Goal: Obtain resource: Download file/media

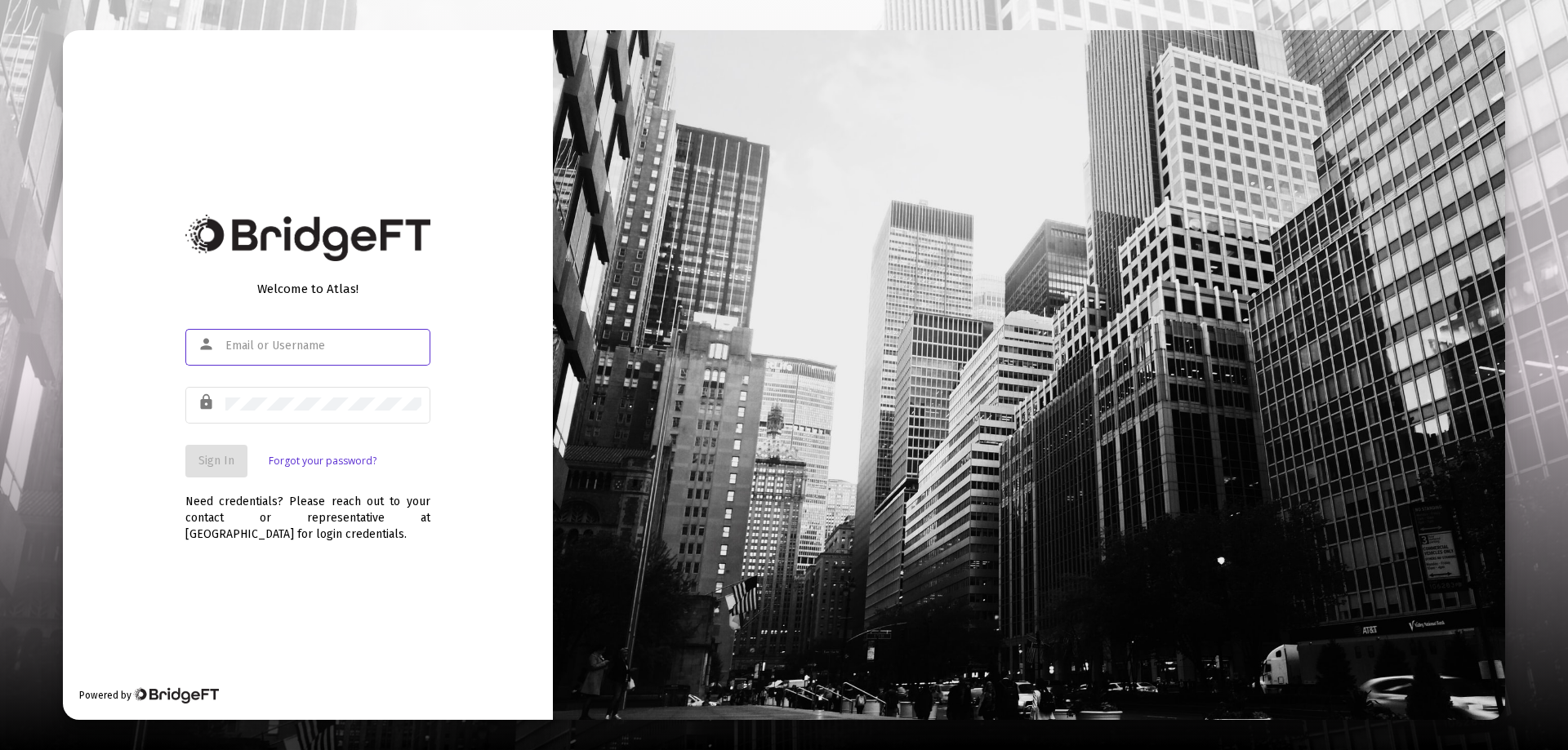
type input "[EMAIL_ADDRESS][DOMAIN_NAME]"
click at [204, 467] on span "Sign In" at bounding box center [216, 461] width 36 height 14
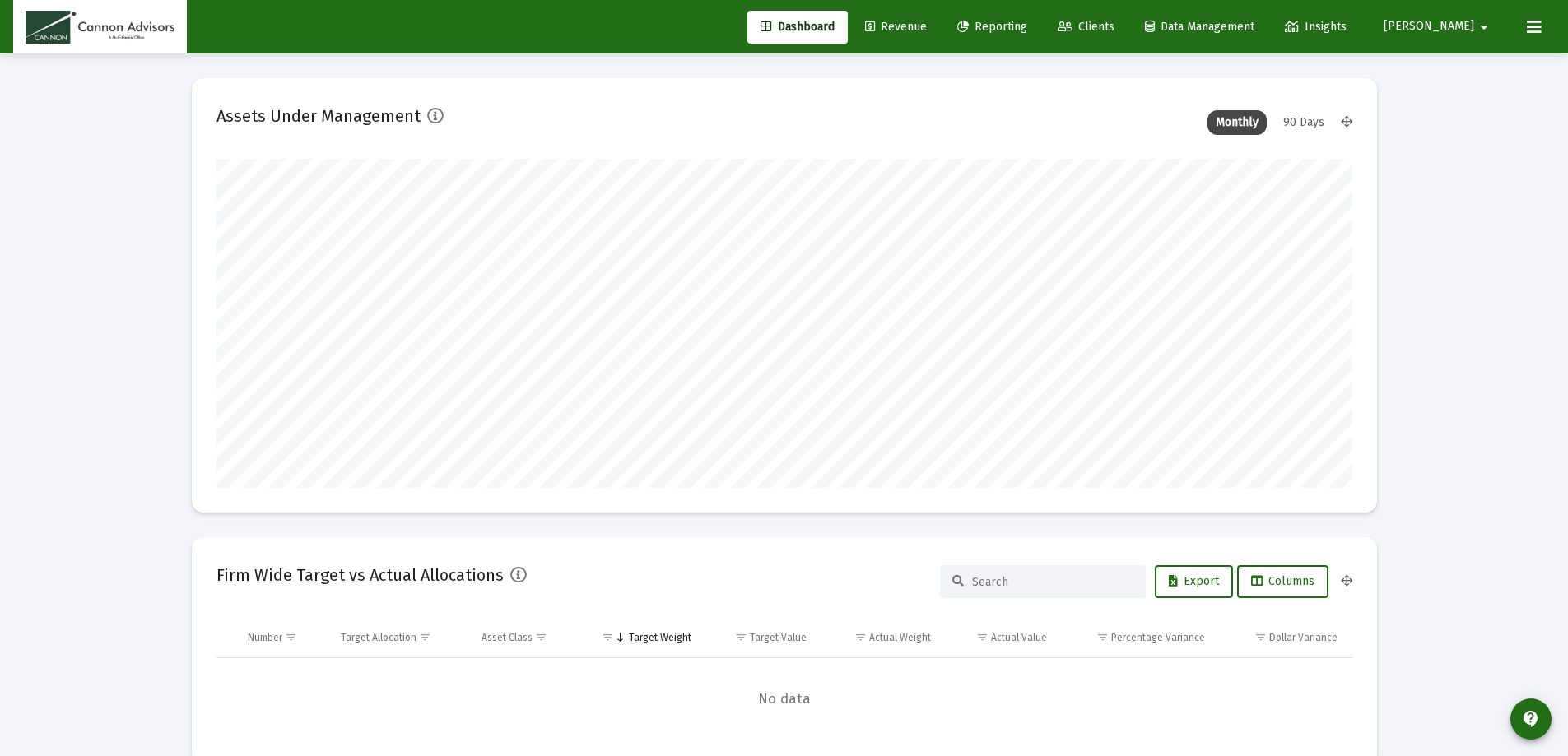
scroll to position [329, 1136]
type input "[DATE]"
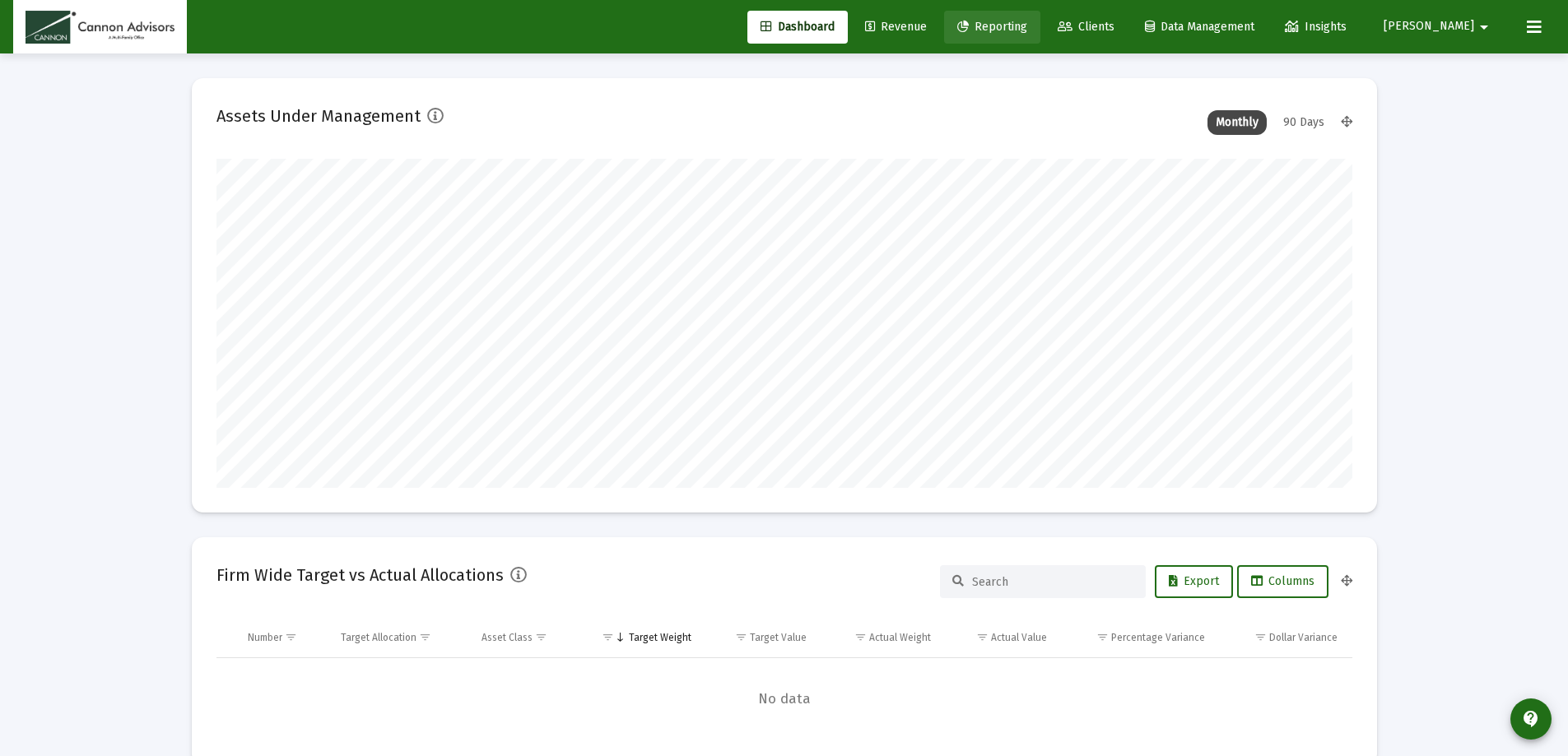
click at [1027, 22] on span "Reporting" at bounding box center [992, 27] width 70 height 14
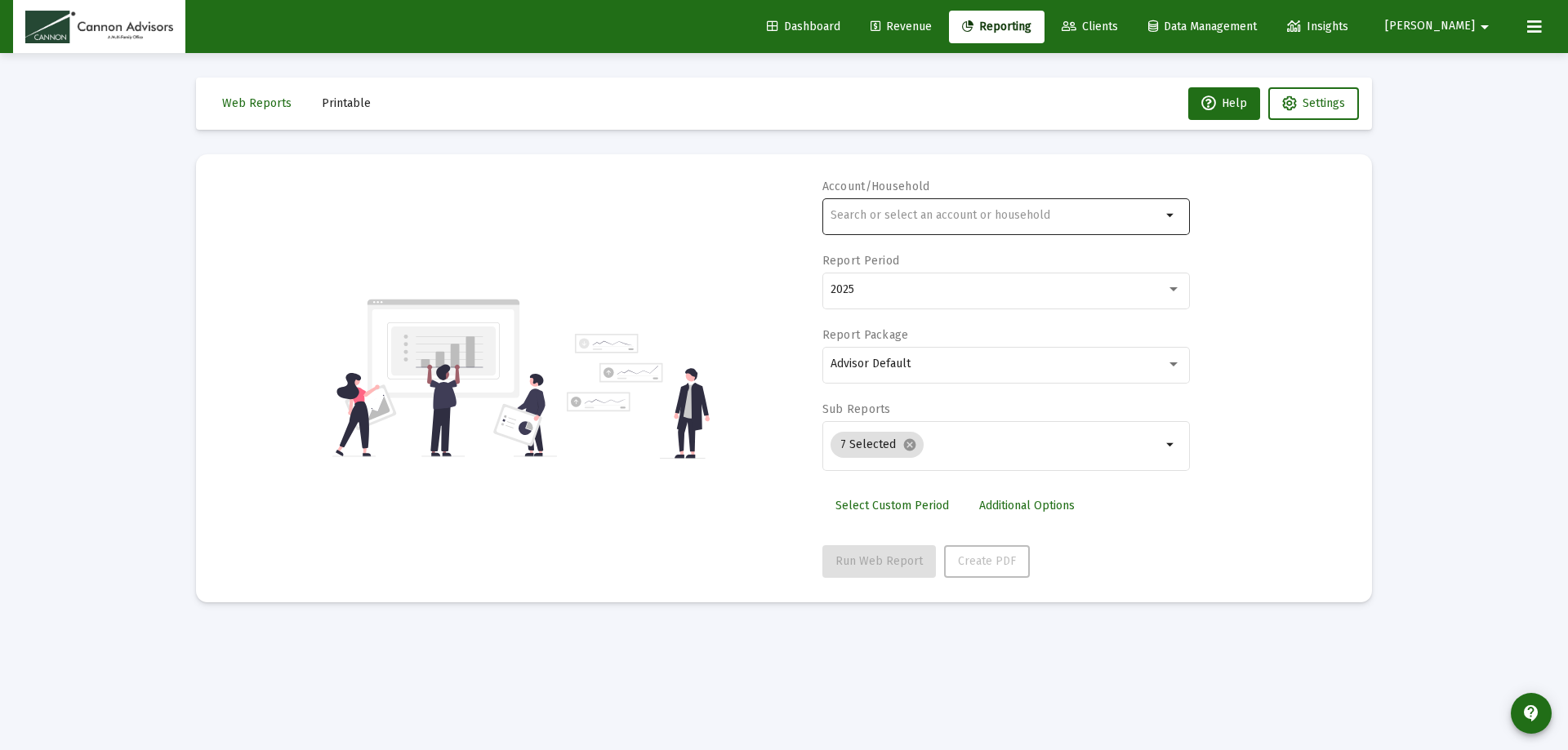
click at [900, 208] on div at bounding box center [995, 215] width 331 height 40
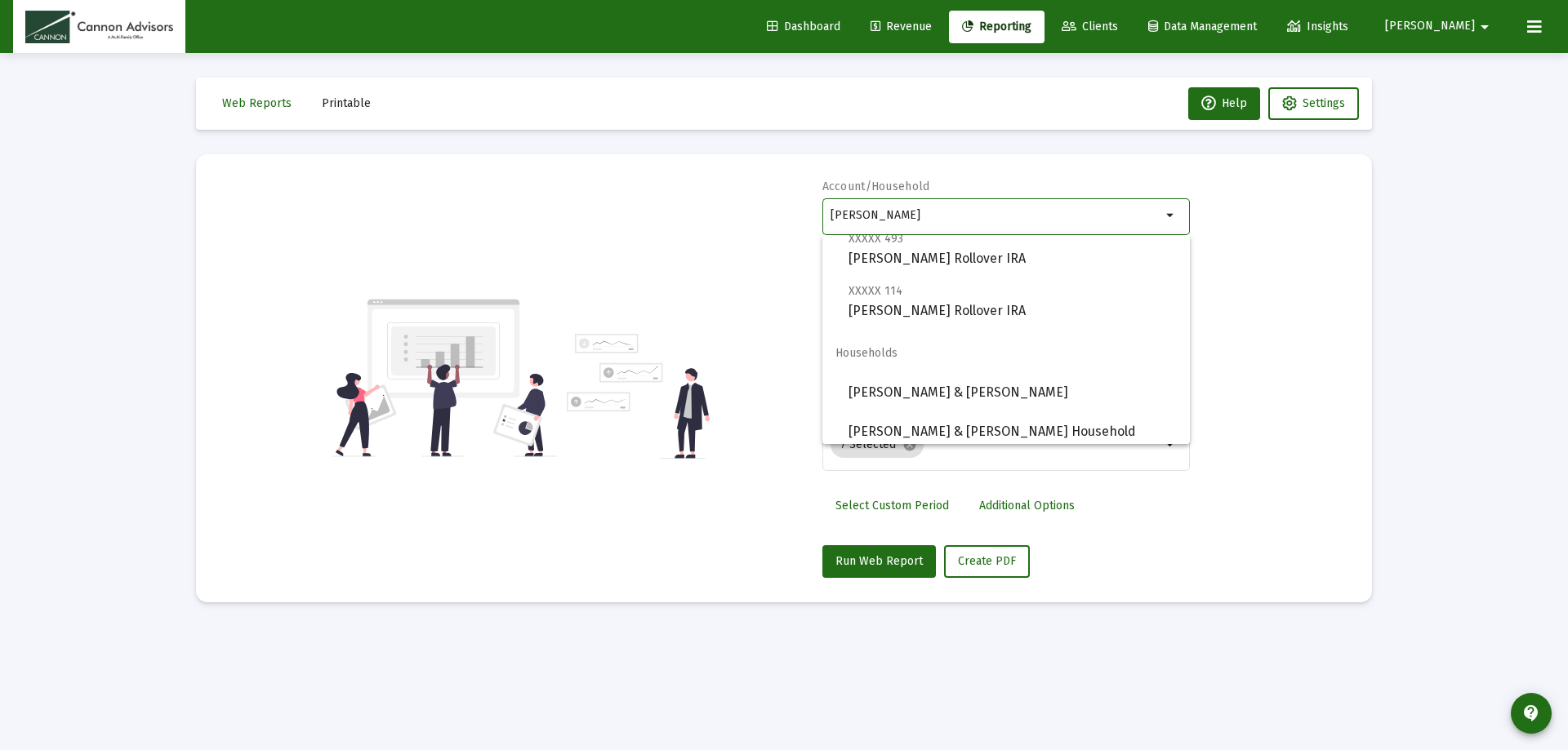
scroll to position [209, 0]
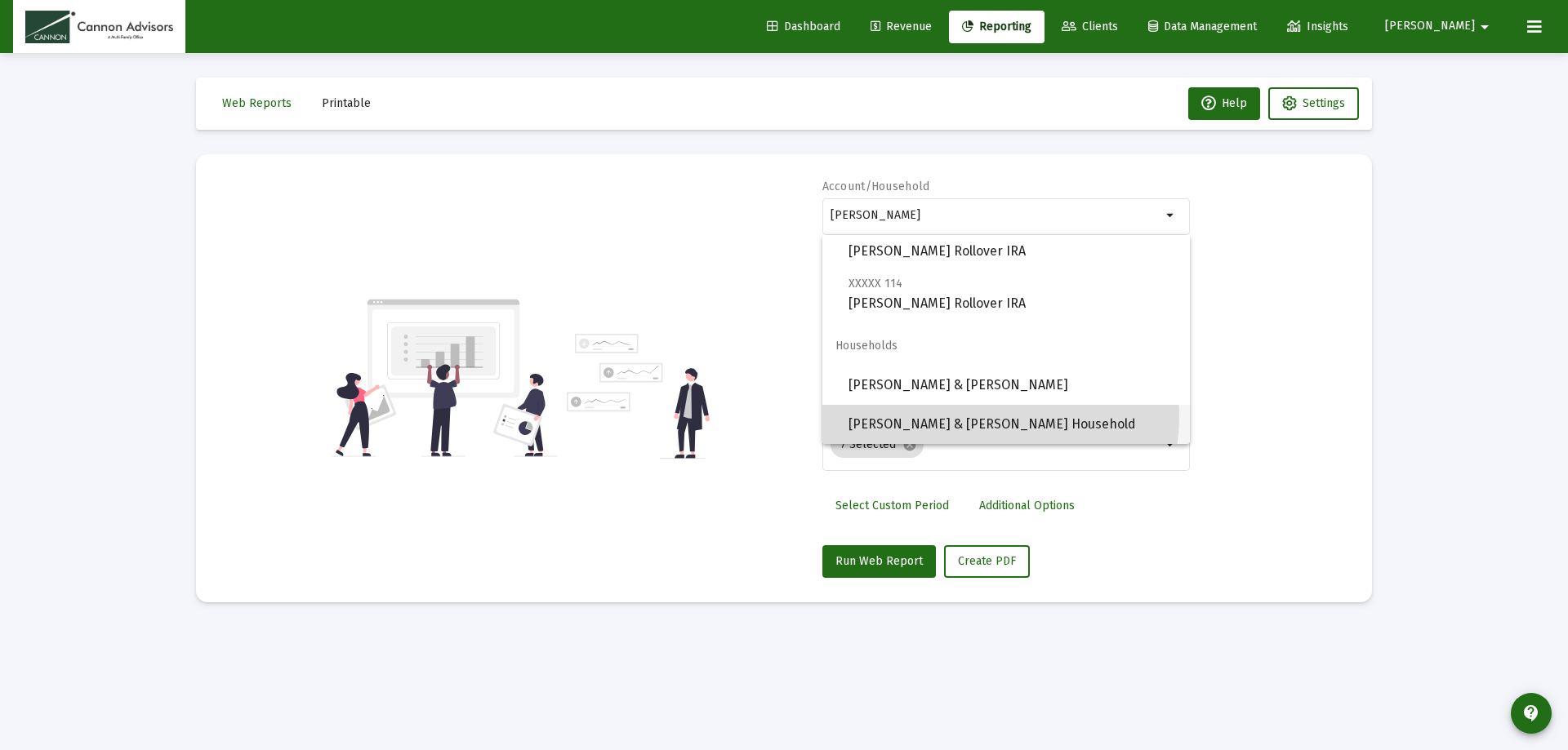
click at [988, 416] on span "[PERSON_NAME] & [PERSON_NAME] Household" at bounding box center [1013, 424] width 329 height 39
type input "[PERSON_NAME] & [PERSON_NAME] Household"
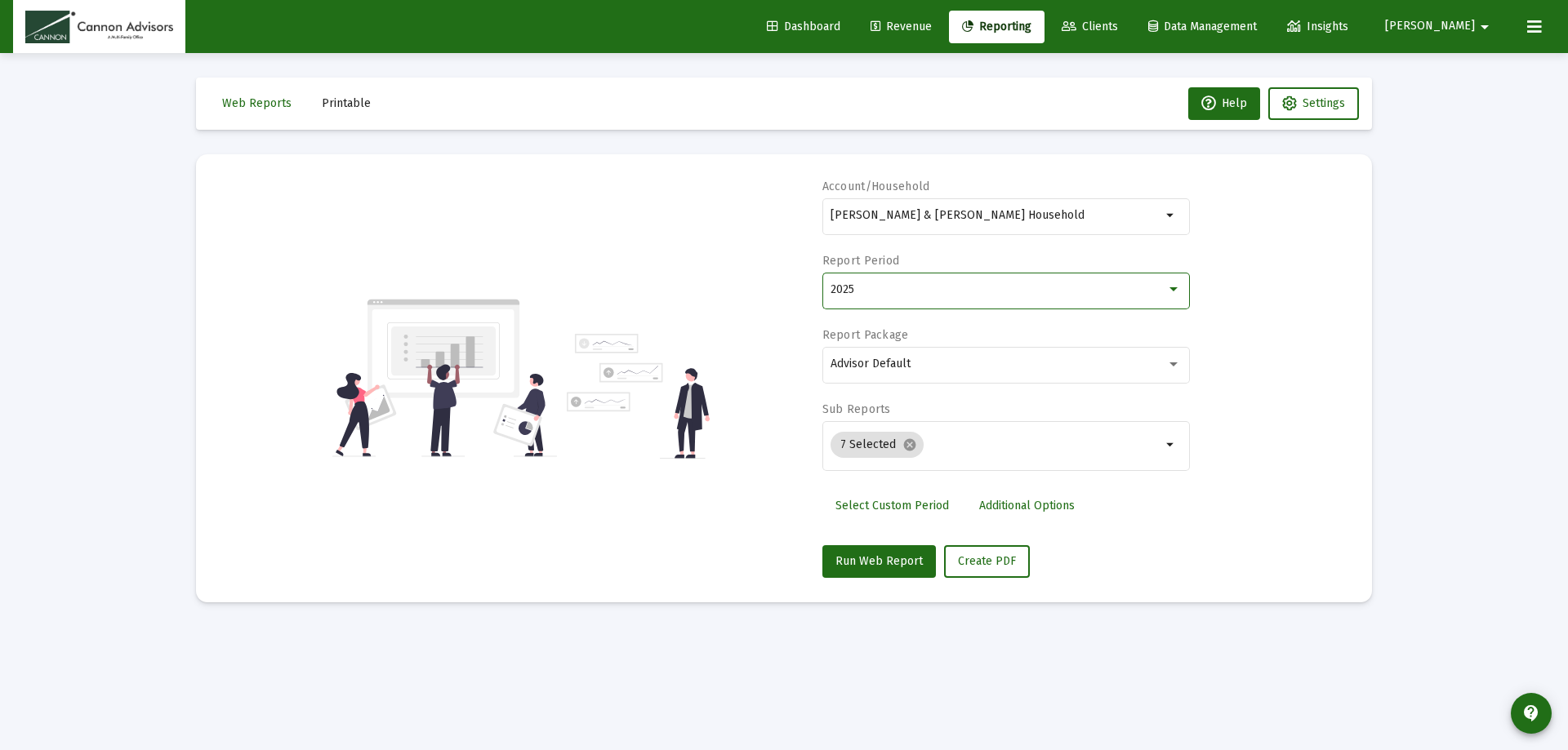
click at [1176, 288] on div at bounding box center [1173, 289] width 8 height 4
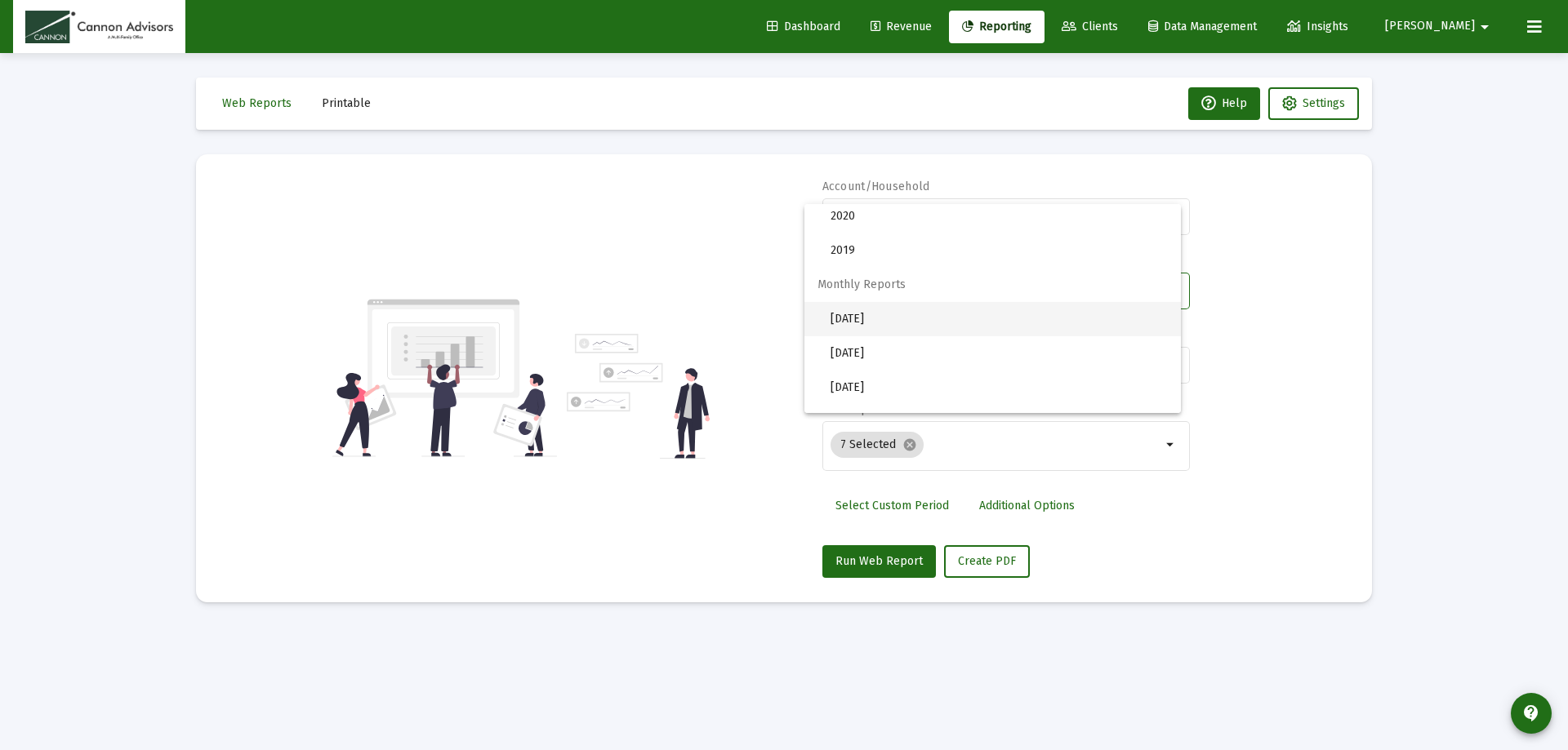
scroll to position [0, 0]
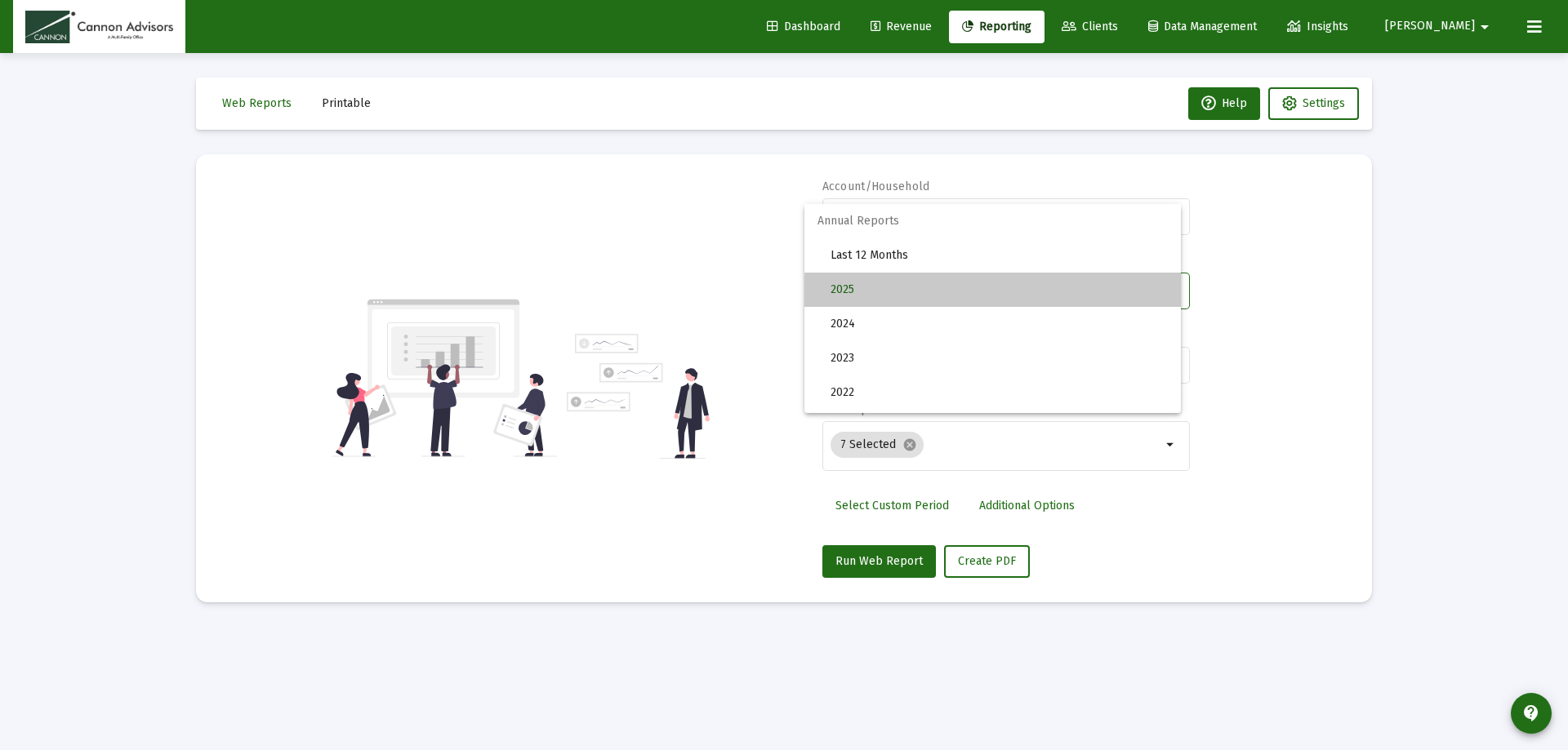
click at [1119, 299] on span "2025" at bounding box center [999, 290] width 337 height 35
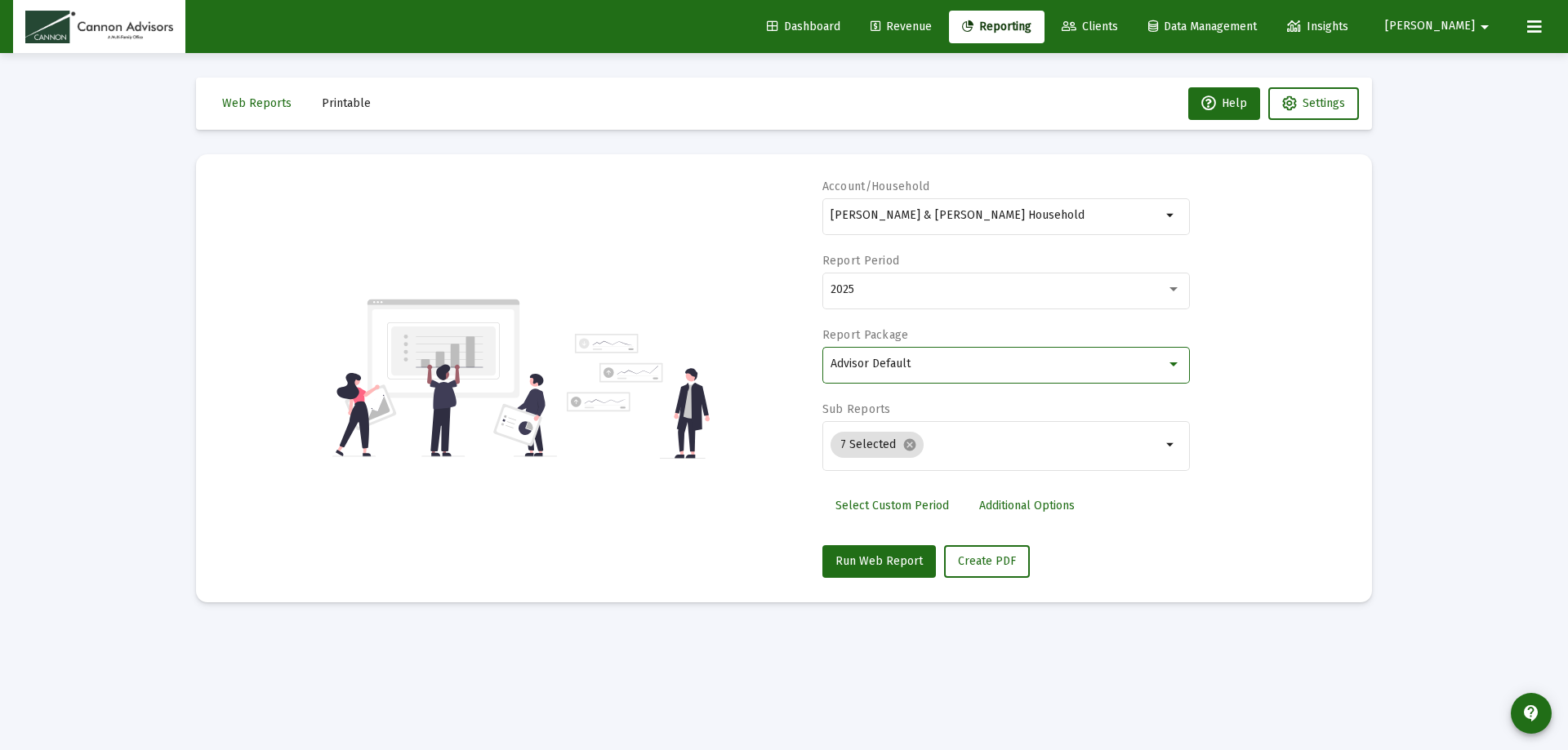
click at [1066, 364] on div "Advisor Default" at bounding box center [998, 364] width 336 height 13
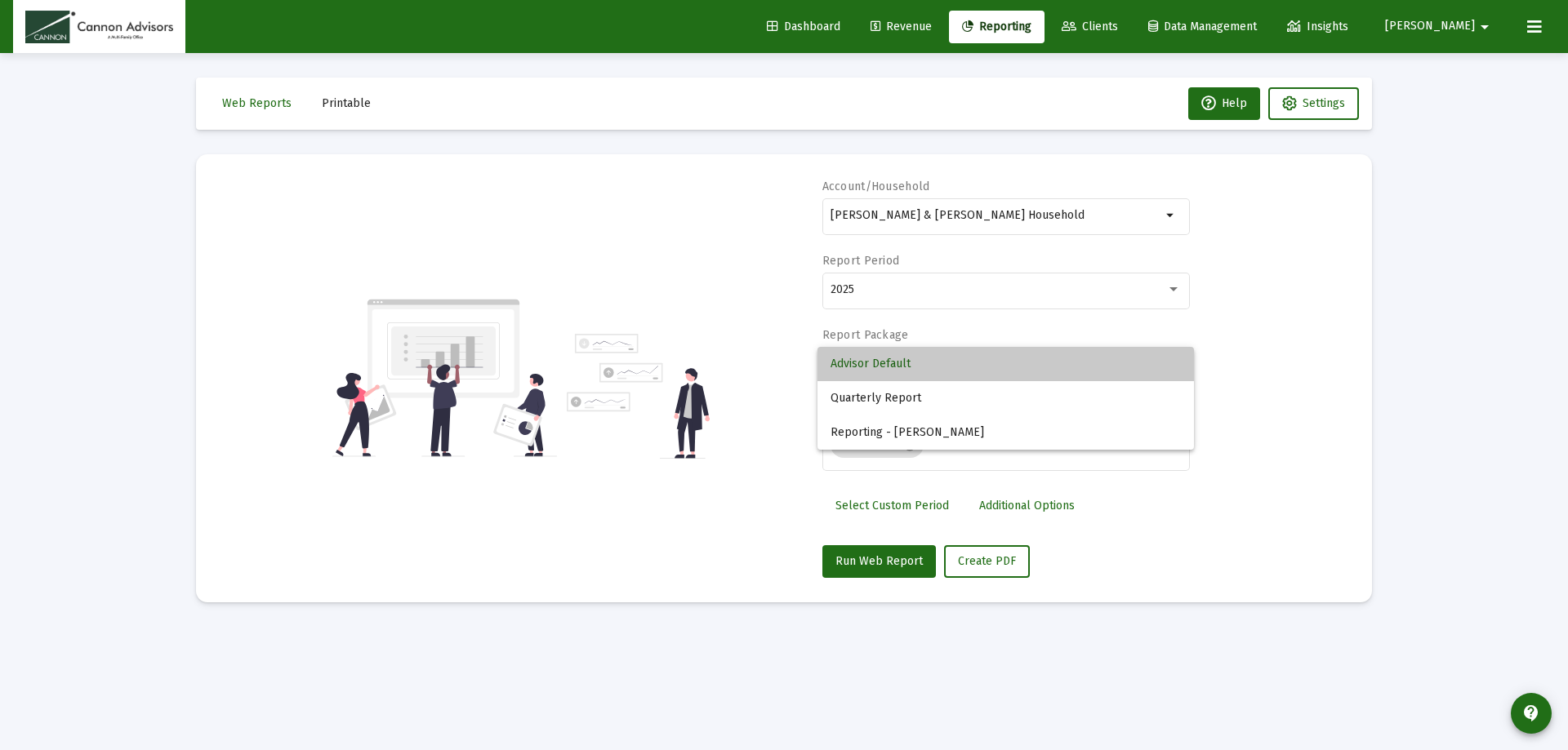
click at [1066, 364] on span "Advisor Default" at bounding box center [1005, 364] width 351 height 35
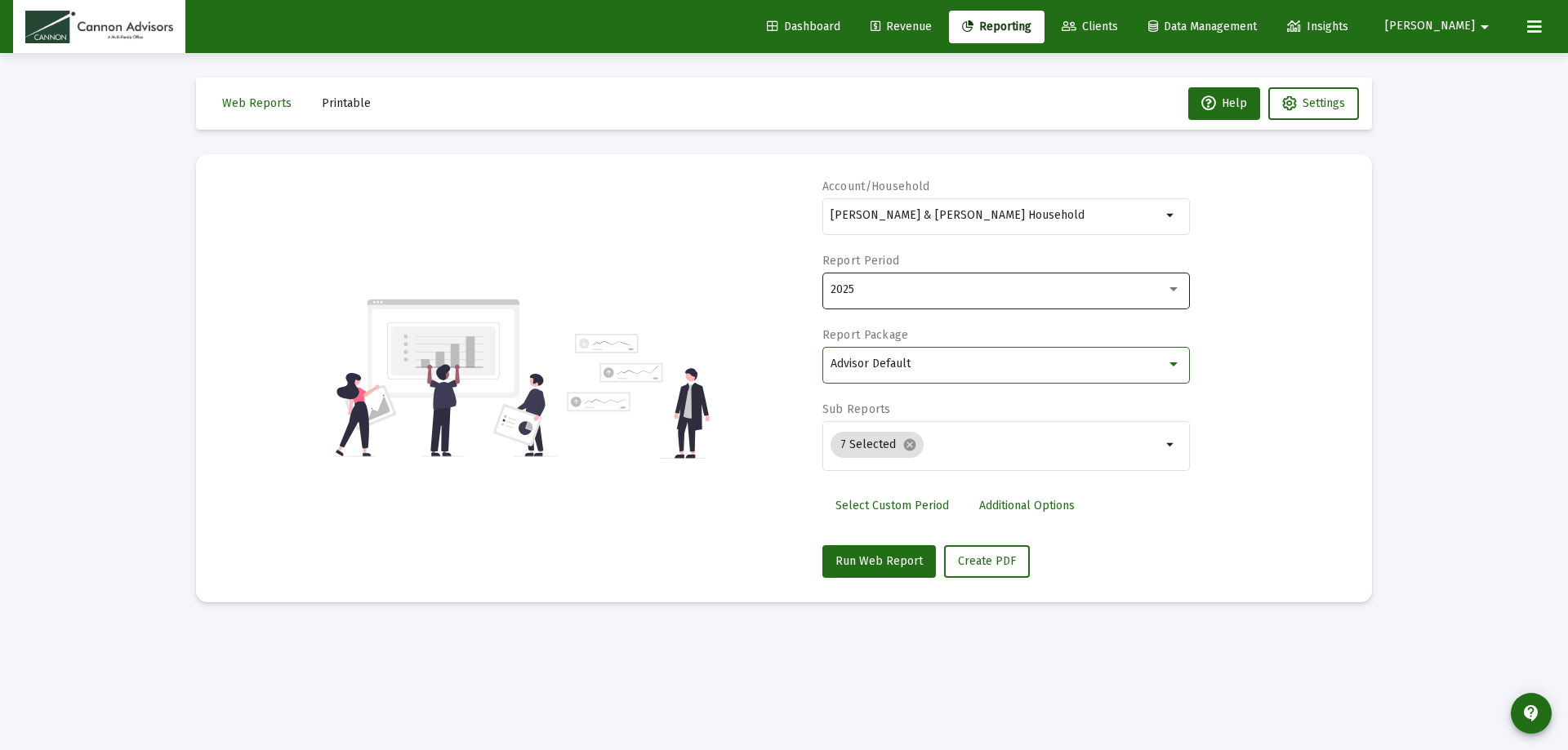
click at [1119, 294] on div "2025" at bounding box center [998, 289] width 336 height 13
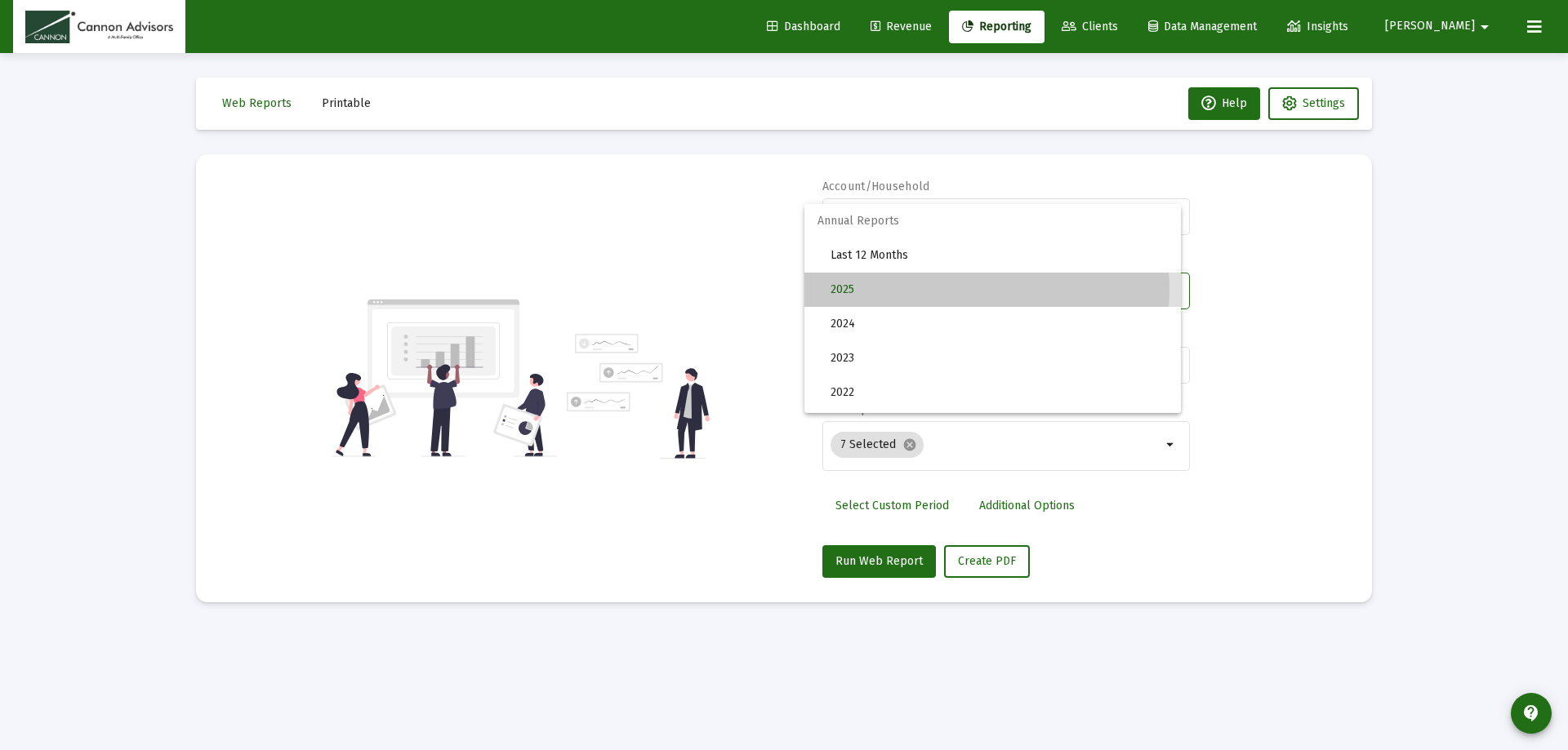
click at [947, 289] on span "2025" at bounding box center [999, 290] width 337 height 35
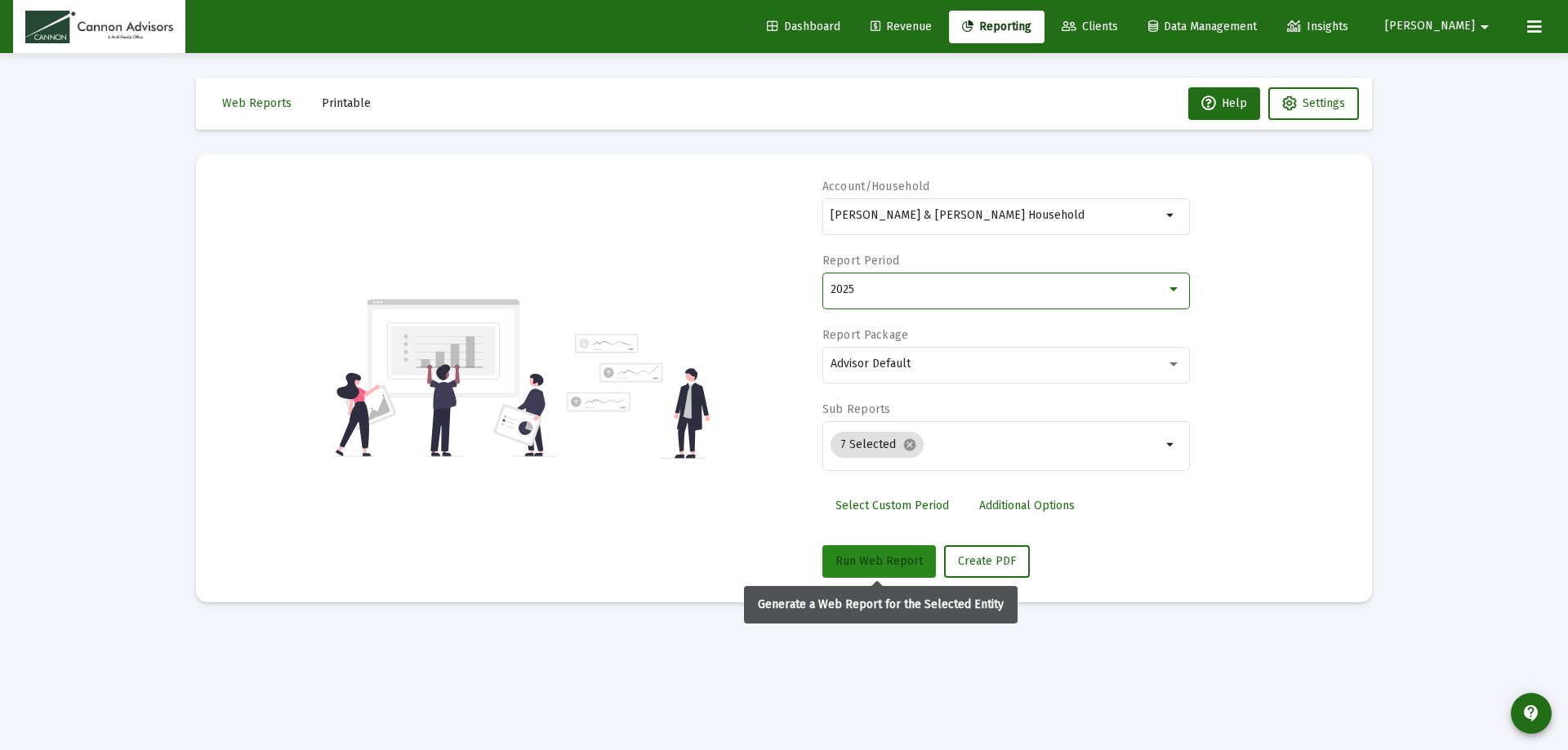
click at [884, 554] on span "Run Web Report" at bounding box center [880, 561] width 87 height 14
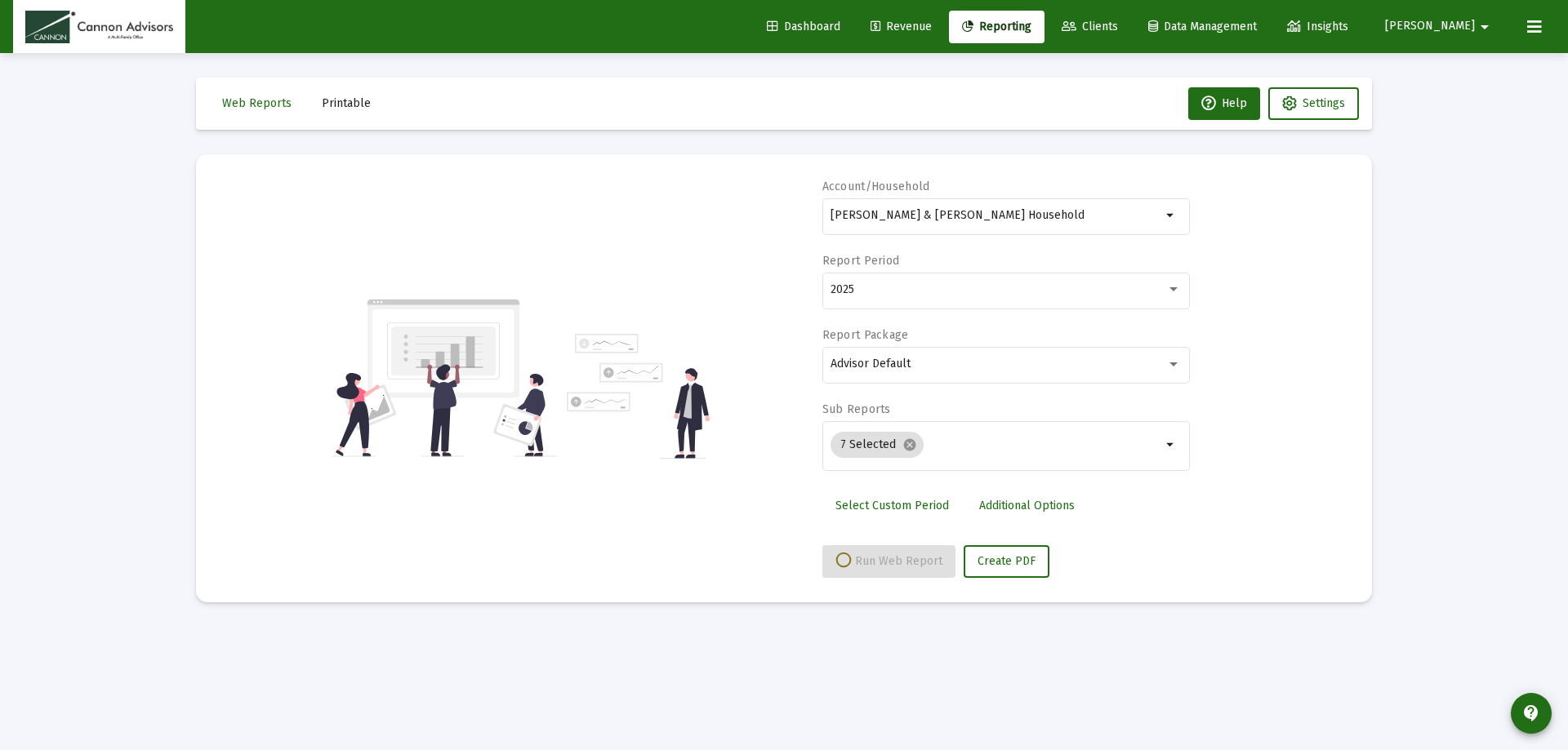
select select "View all"
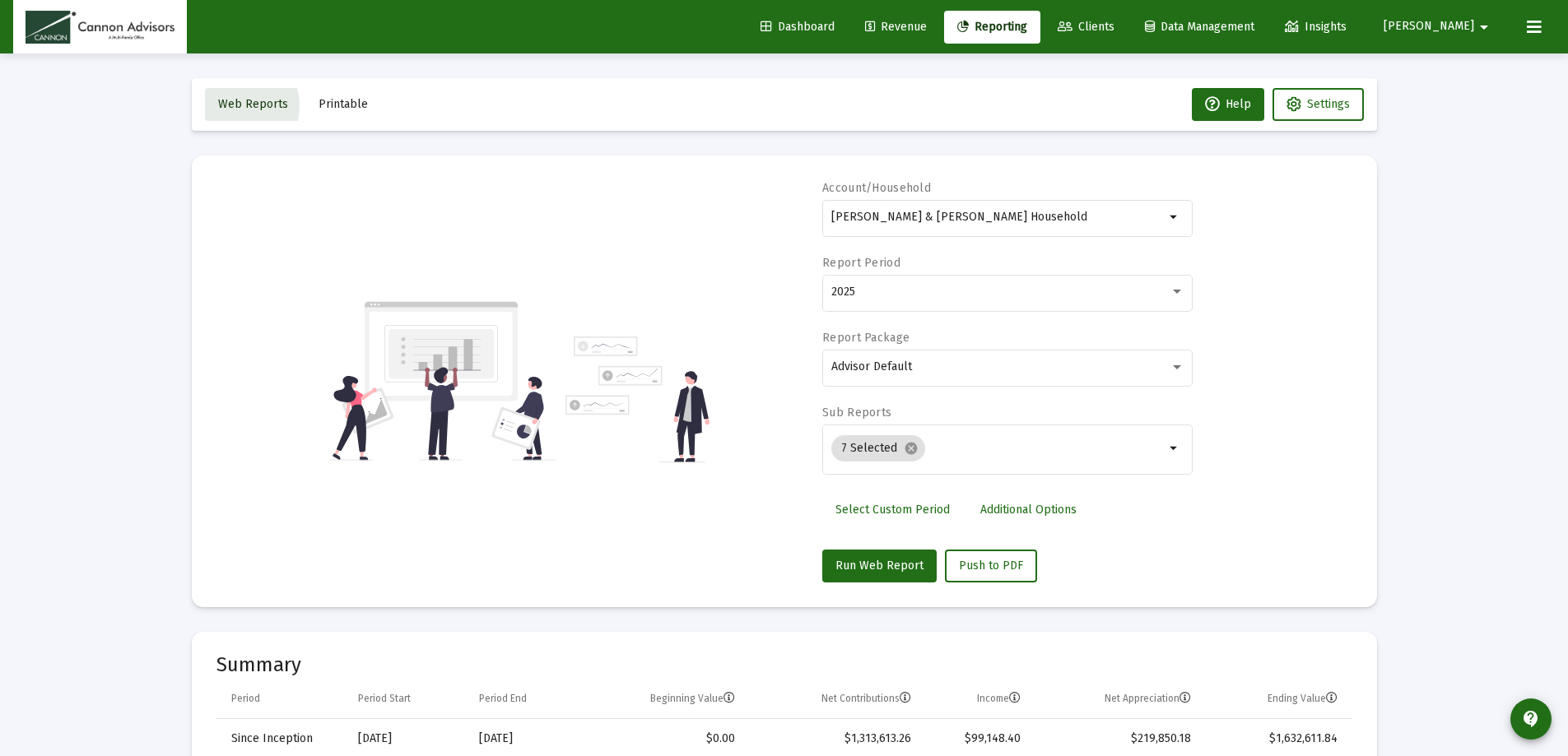
click at [234, 106] on span "Web Reports" at bounding box center [253, 104] width 70 height 14
click at [260, 102] on span "Web Reports" at bounding box center [253, 104] width 70 height 14
click at [244, 101] on span "Web Reports" at bounding box center [253, 104] width 70 height 14
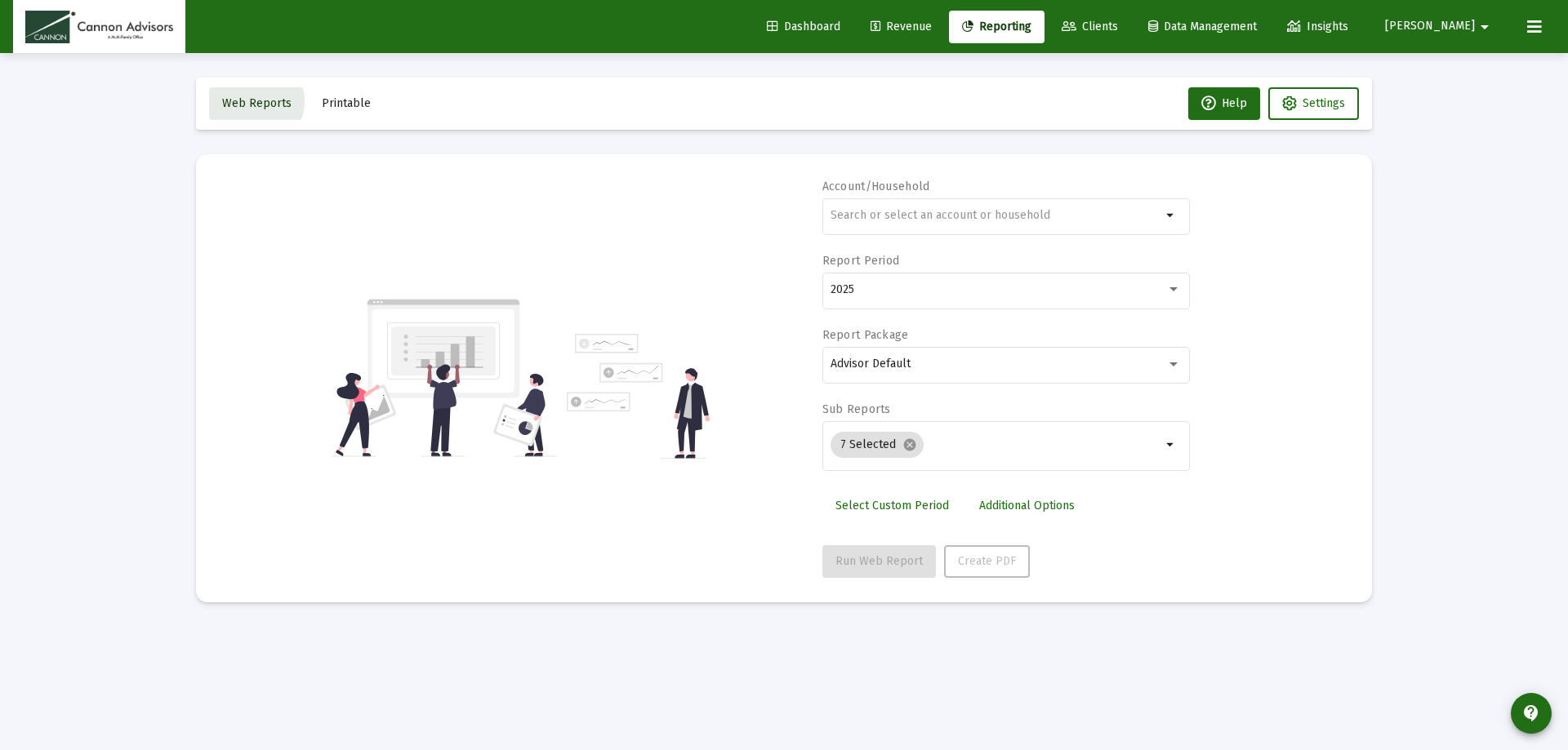
click at [253, 101] on span "Web Reports" at bounding box center [257, 103] width 69 height 14
click at [249, 97] on span "Web Reports" at bounding box center [257, 103] width 69 height 14
click at [349, 94] on button "Printable" at bounding box center [346, 104] width 76 height 33
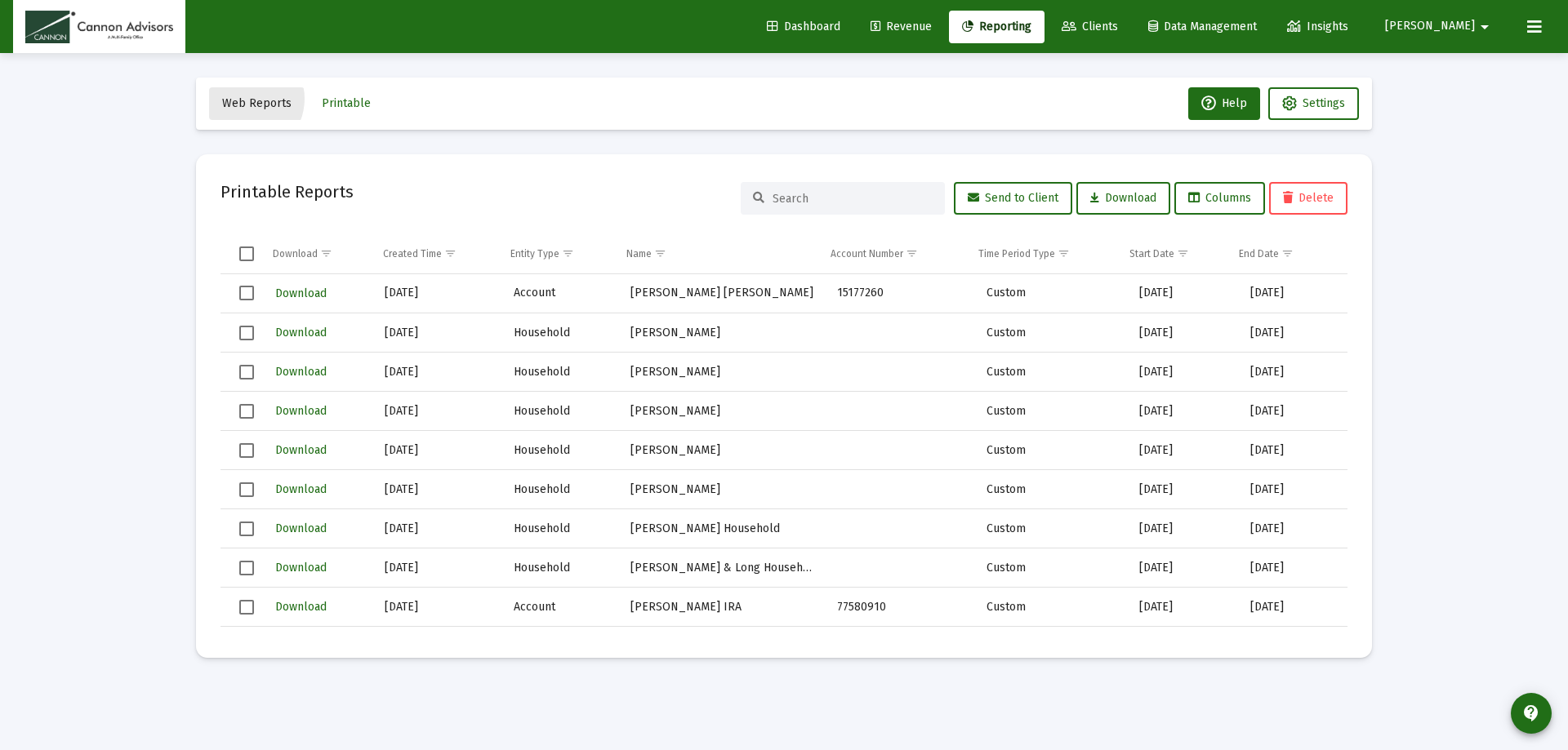
click at [244, 98] on span "Web Reports" at bounding box center [257, 103] width 69 height 14
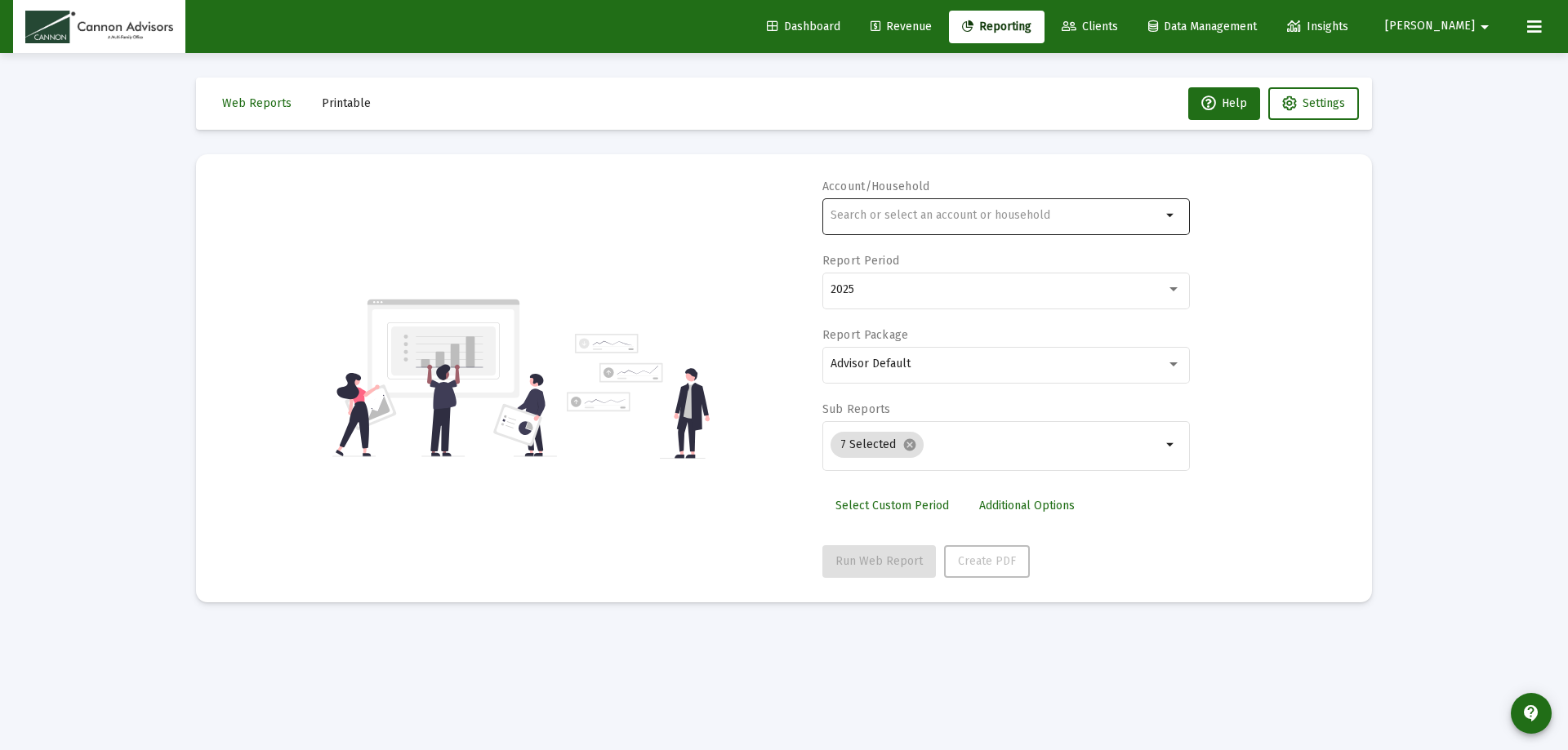
click at [899, 220] on input "text" at bounding box center [995, 216] width 331 height 13
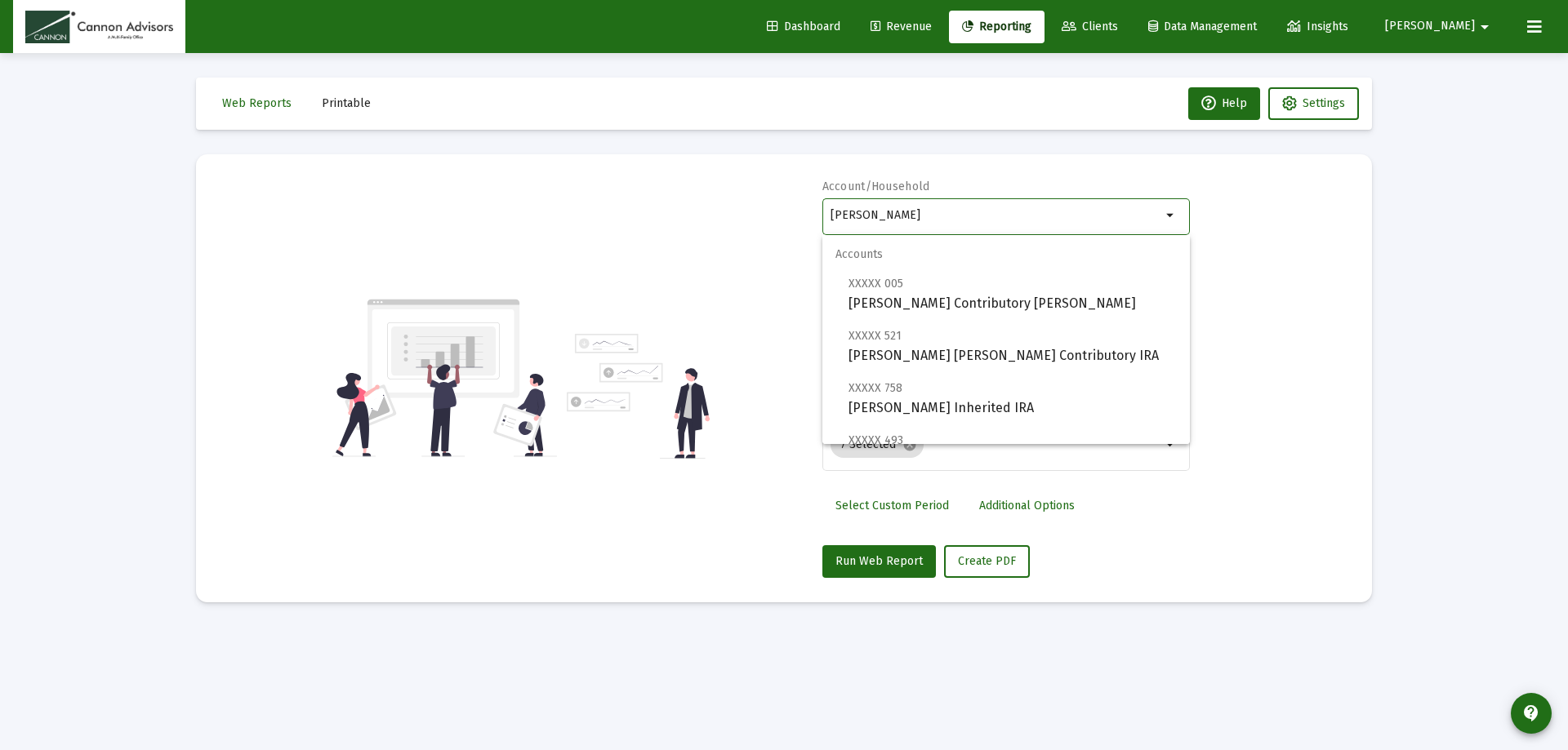
scroll to position [209, 0]
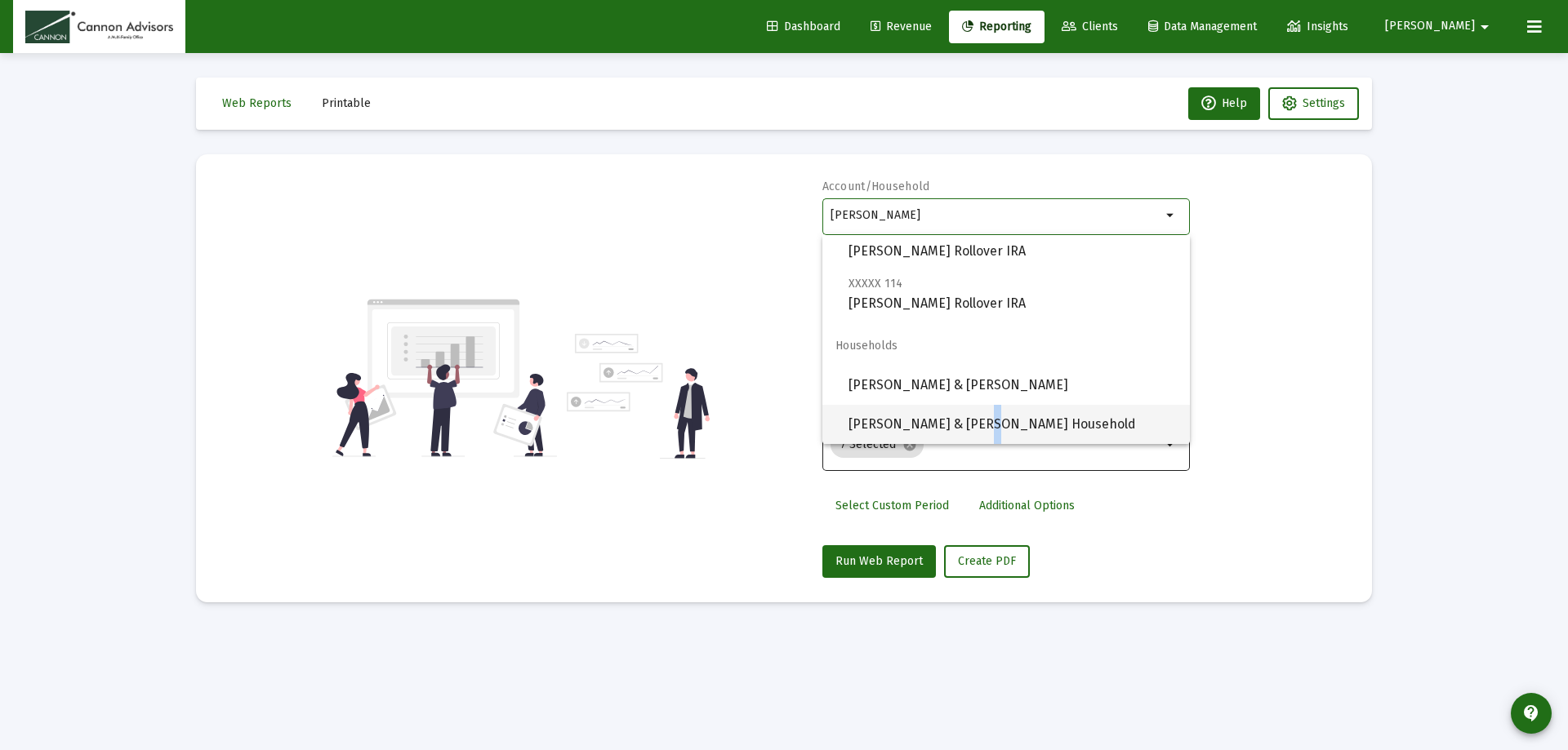
click at [967, 424] on span "[PERSON_NAME] & [PERSON_NAME] Household" at bounding box center [1013, 424] width 329 height 39
type input "[PERSON_NAME] & [PERSON_NAME] Household"
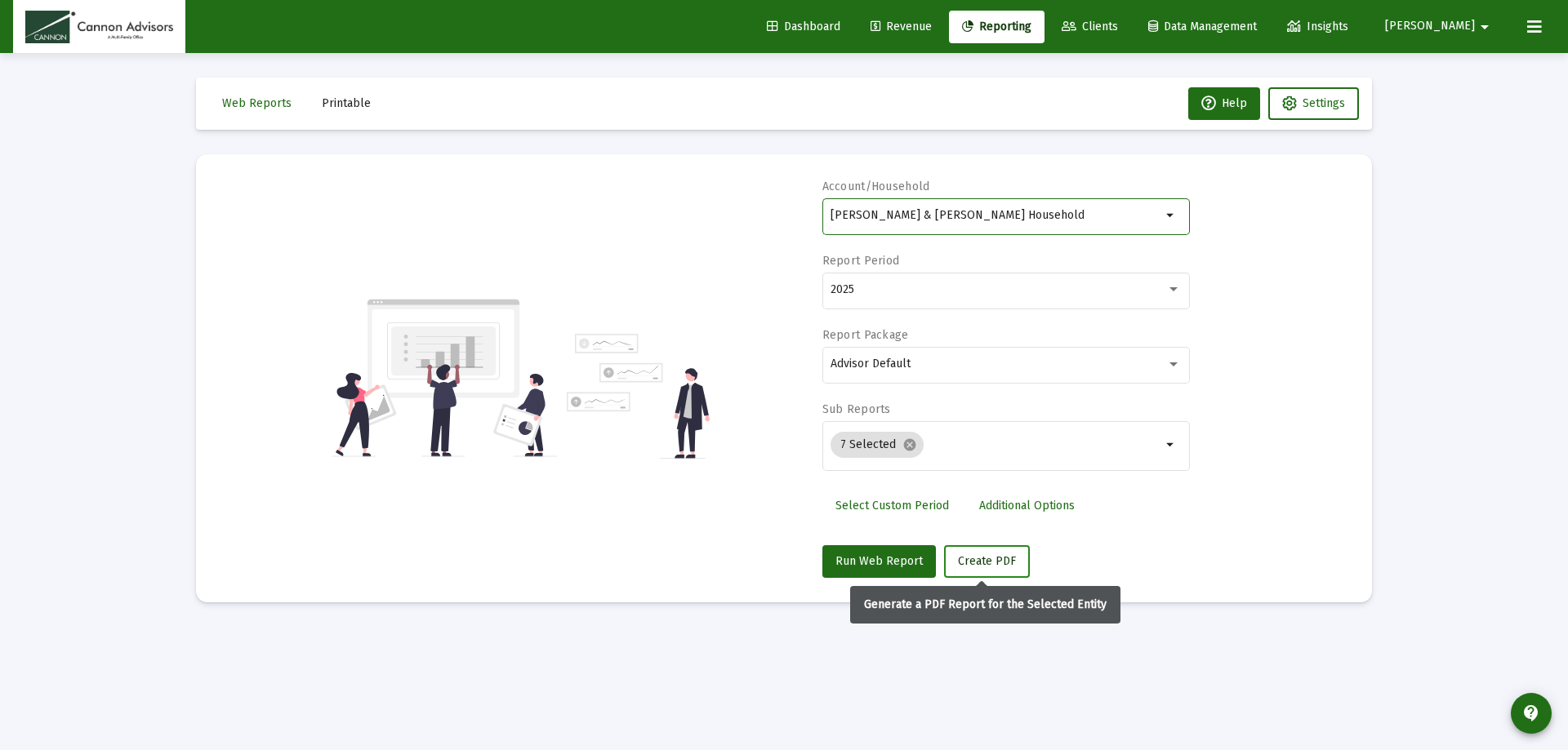
click at [995, 562] on span "Create PDF" at bounding box center [987, 561] width 58 height 14
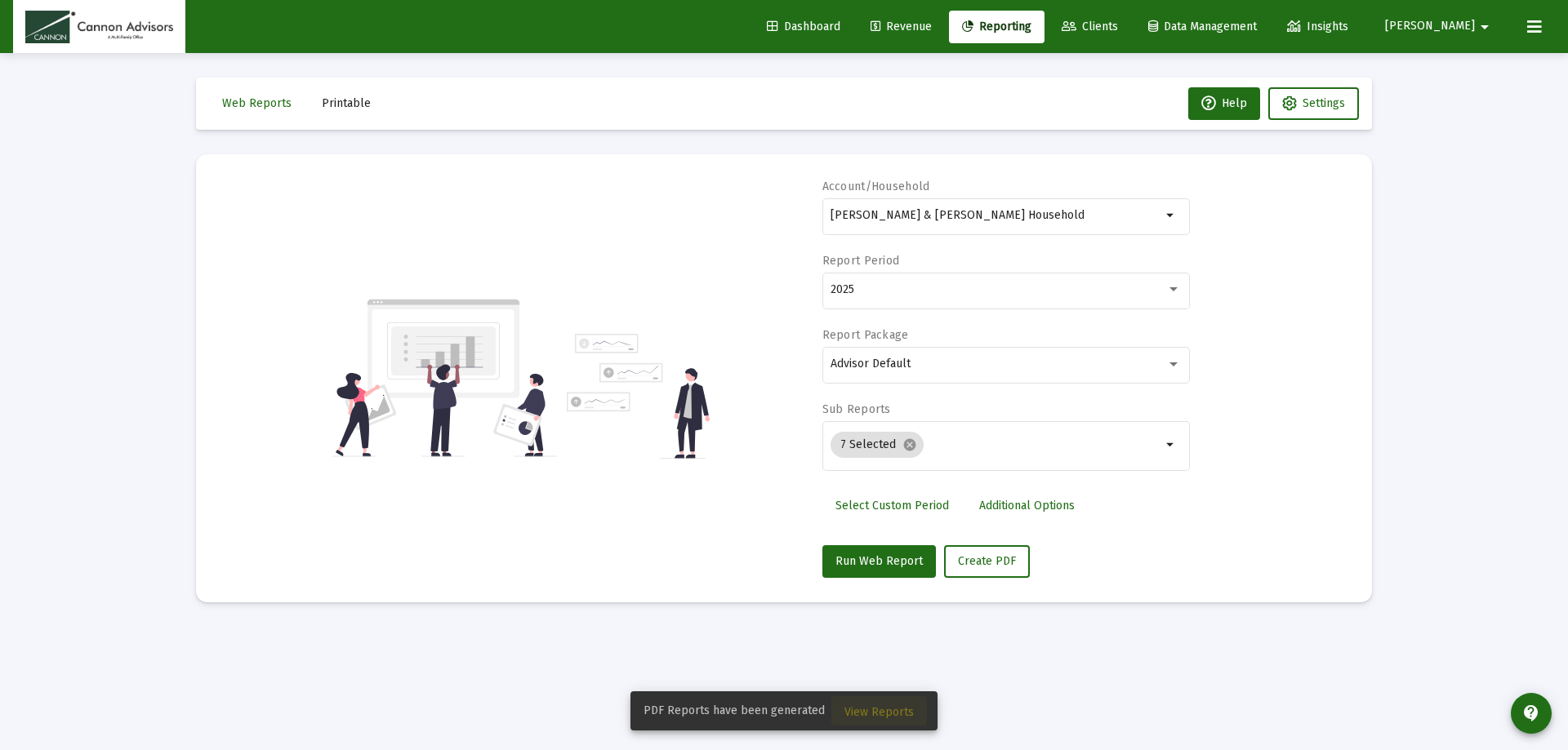
click at [882, 709] on span "View Reports" at bounding box center [879, 712] width 69 height 14
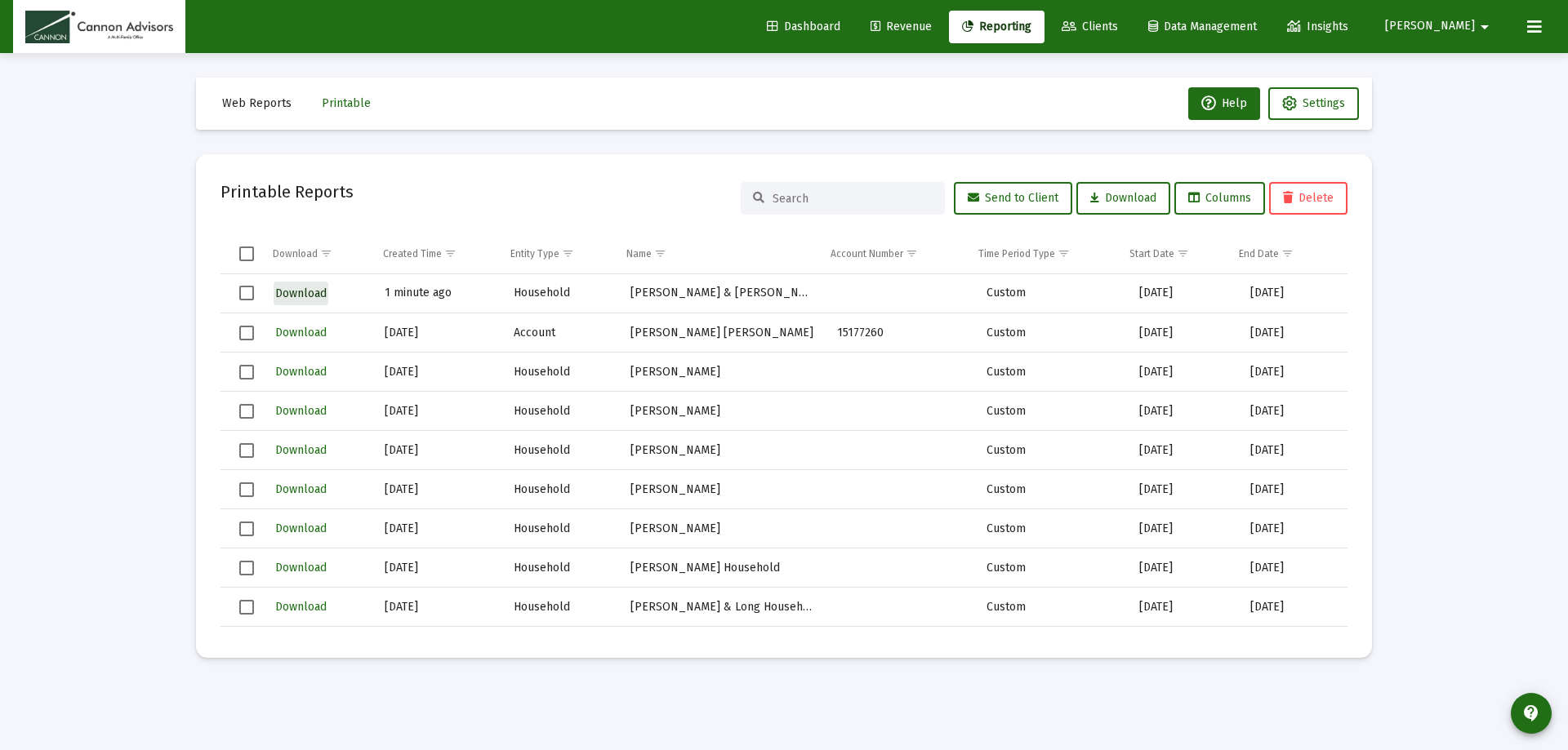
click at [316, 290] on span "Download" at bounding box center [300, 293] width 52 height 14
click at [695, 192] on div "Printable Reports Send to Client Download Columns Delete" at bounding box center [784, 198] width 1127 height 39
click at [1044, 17] on link "Reporting" at bounding box center [996, 27] width 96 height 33
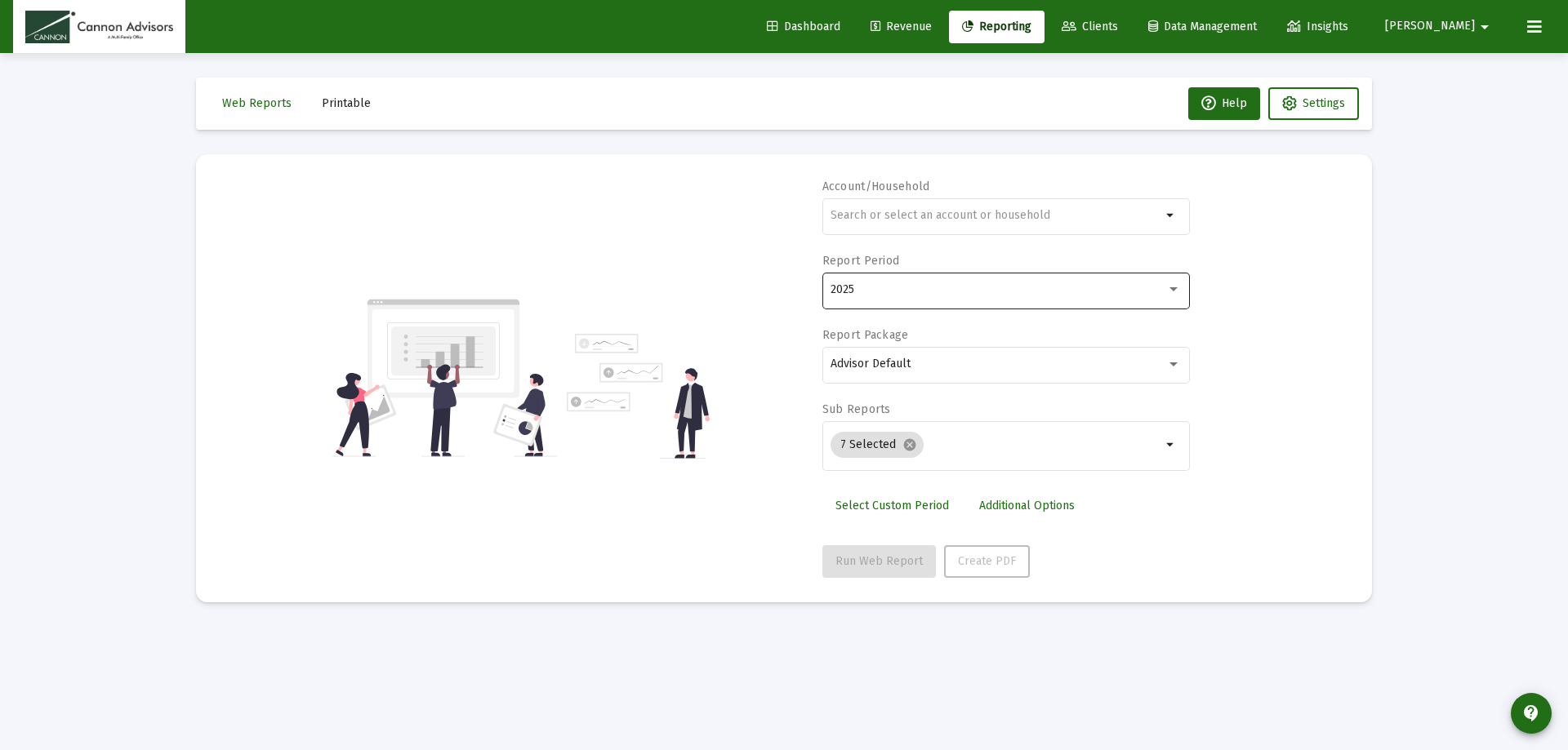
click at [1039, 287] on div "2025" at bounding box center [998, 289] width 336 height 13
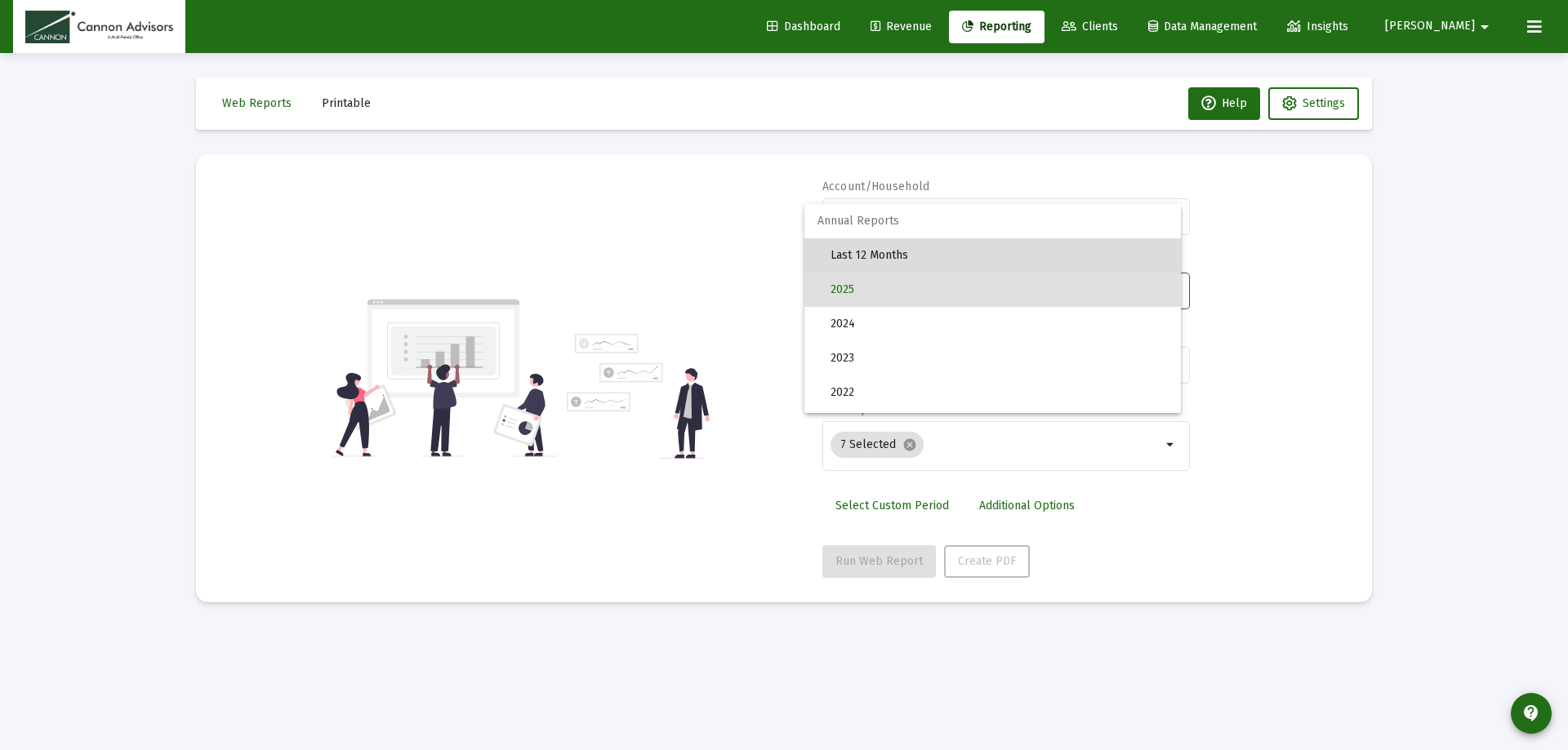
click at [1023, 246] on span "Last 12 Months" at bounding box center [999, 256] width 337 height 35
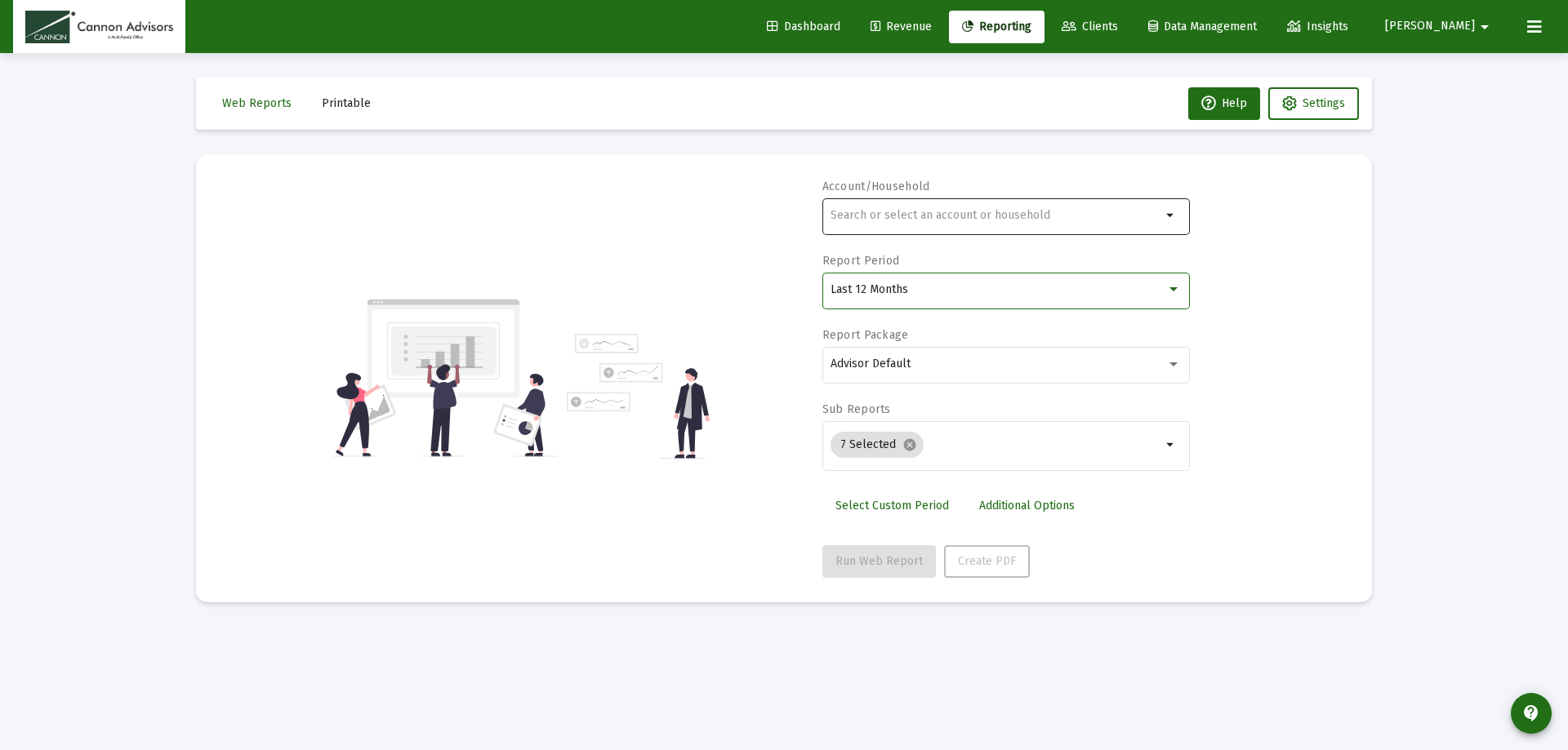
click at [1013, 228] on div at bounding box center [995, 215] width 331 height 40
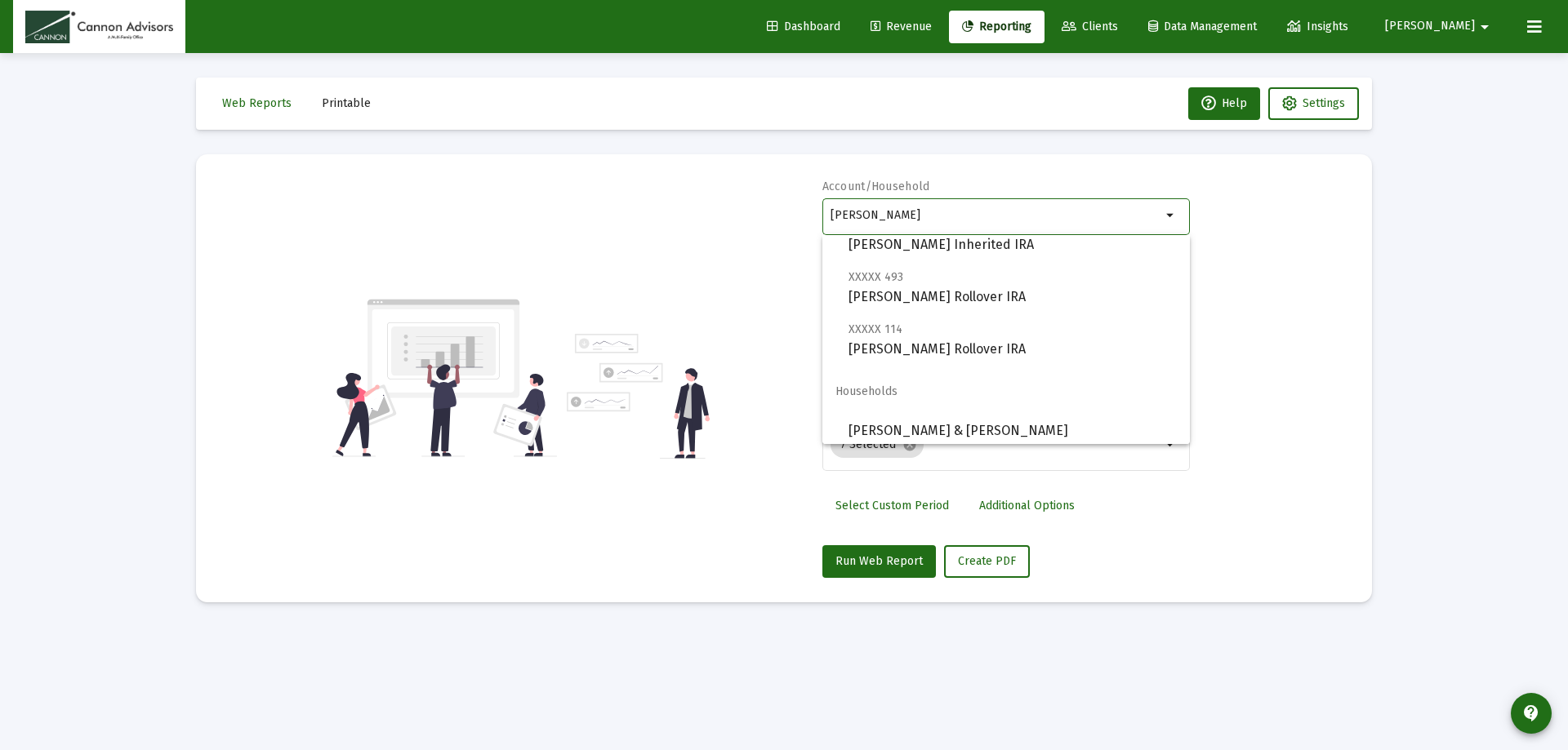
scroll to position [209, 0]
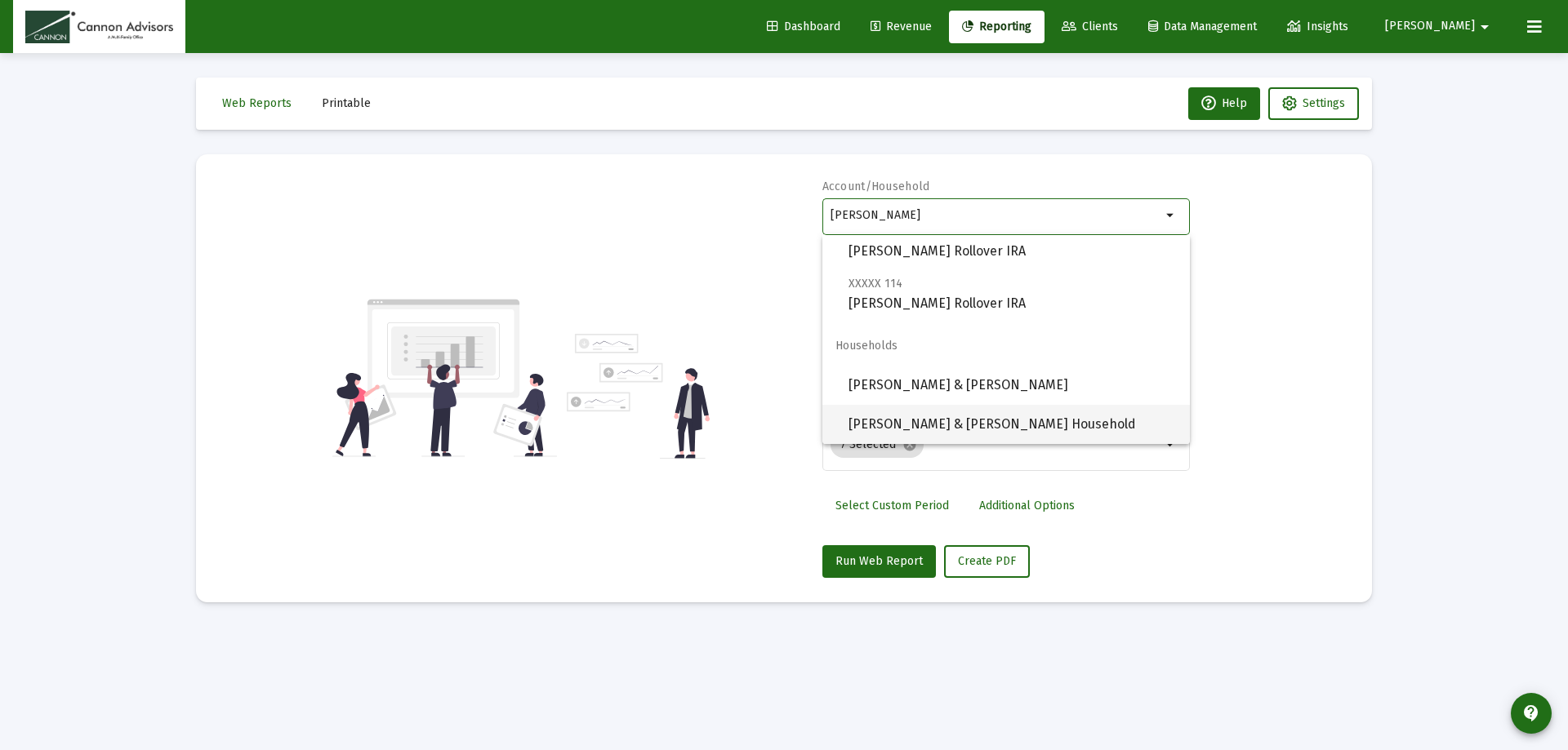
click at [990, 413] on span "[PERSON_NAME] & [PERSON_NAME] Household" at bounding box center [1013, 424] width 329 height 39
type input "[PERSON_NAME] & [PERSON_NAME] Household"
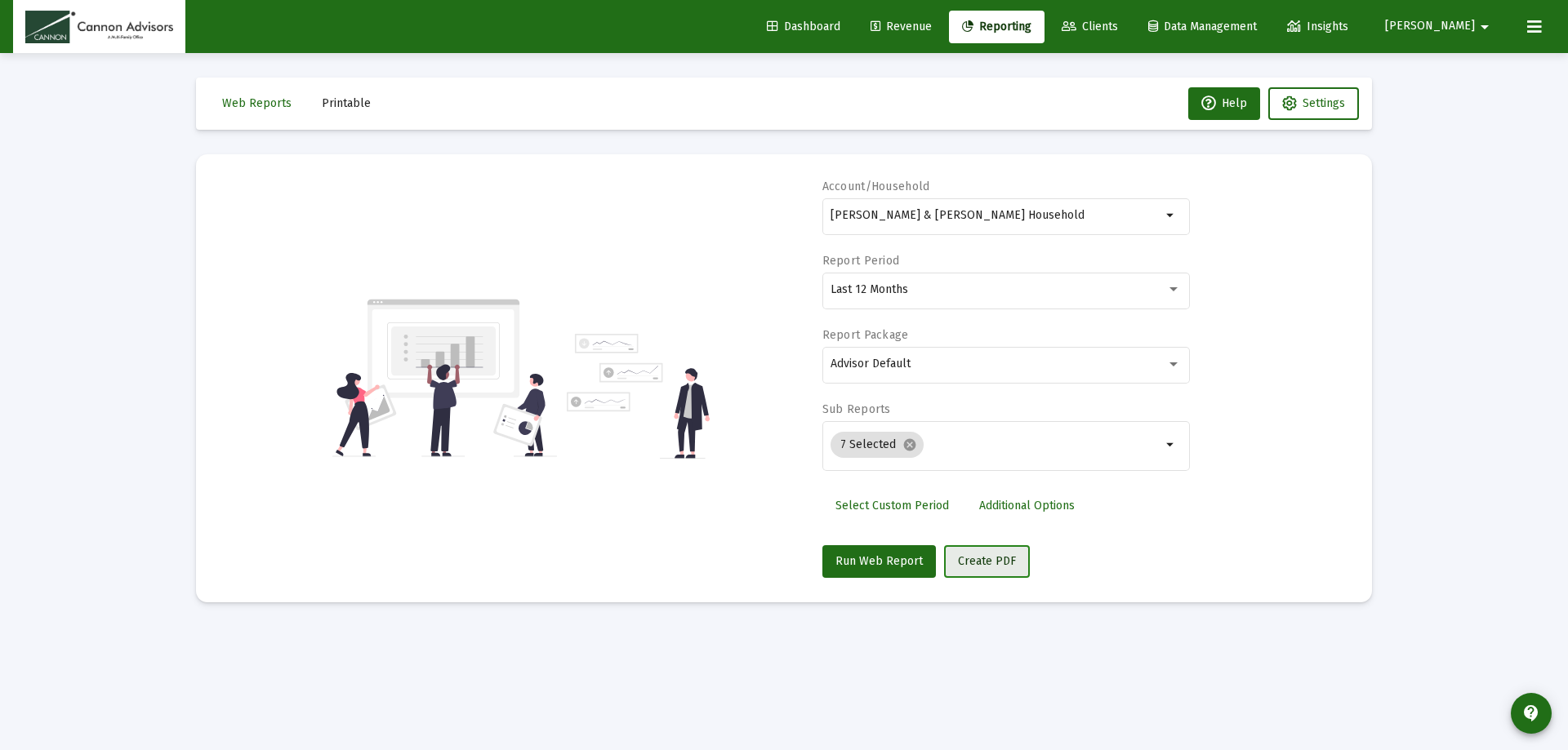
click at [1002, 554] on span "Create PDF" at bounding box center [987, 561] width 58 height 14
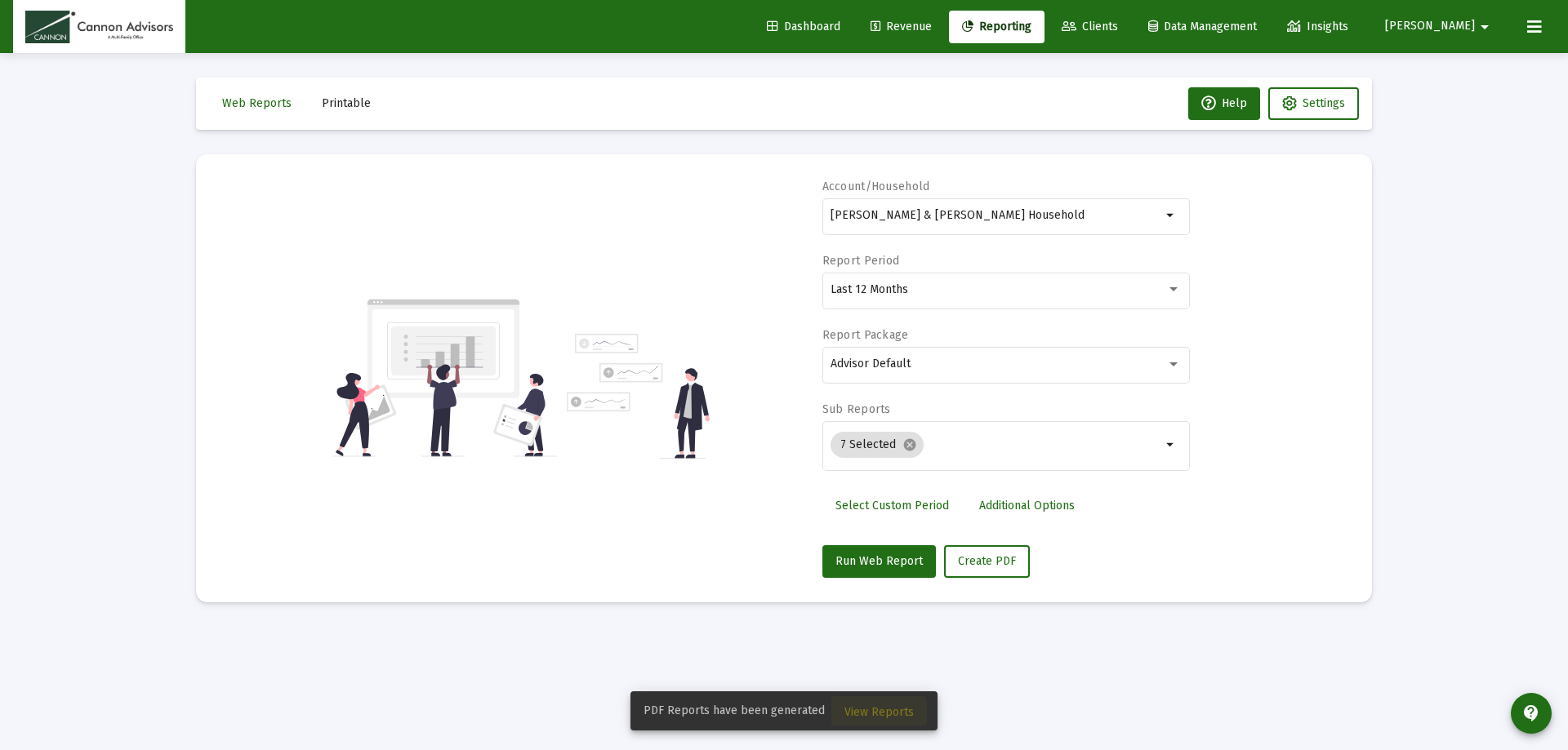
click at [874, 715] on span "View Reports" at bounding box center [879, 712] width 69 height 14
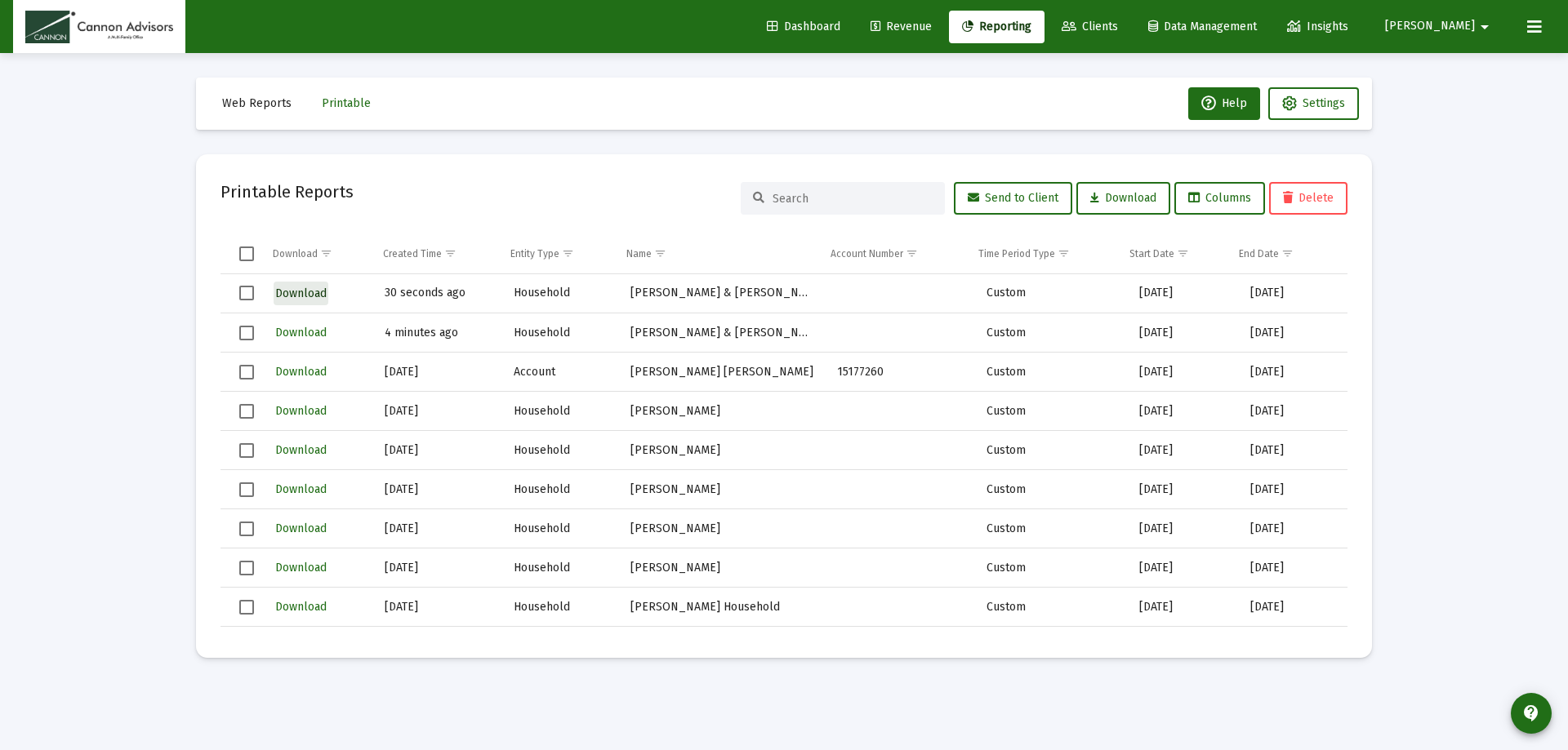
click at [308, 289] on span "Download" at bounding box center [300, 293] width 52 height 14
